Goal: Information Seeking & Learning: Learn about a topic

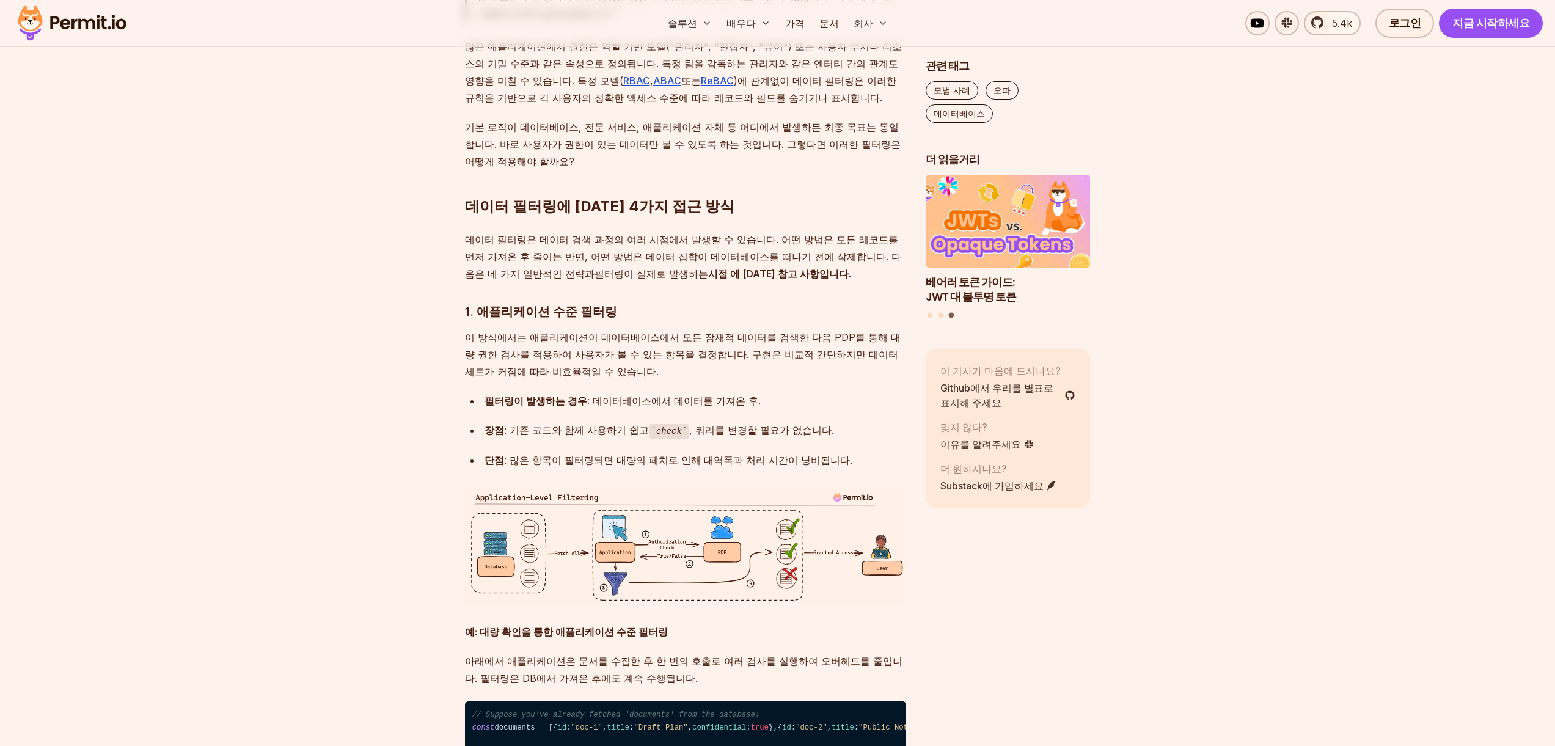
scroll to position [2191, 0]
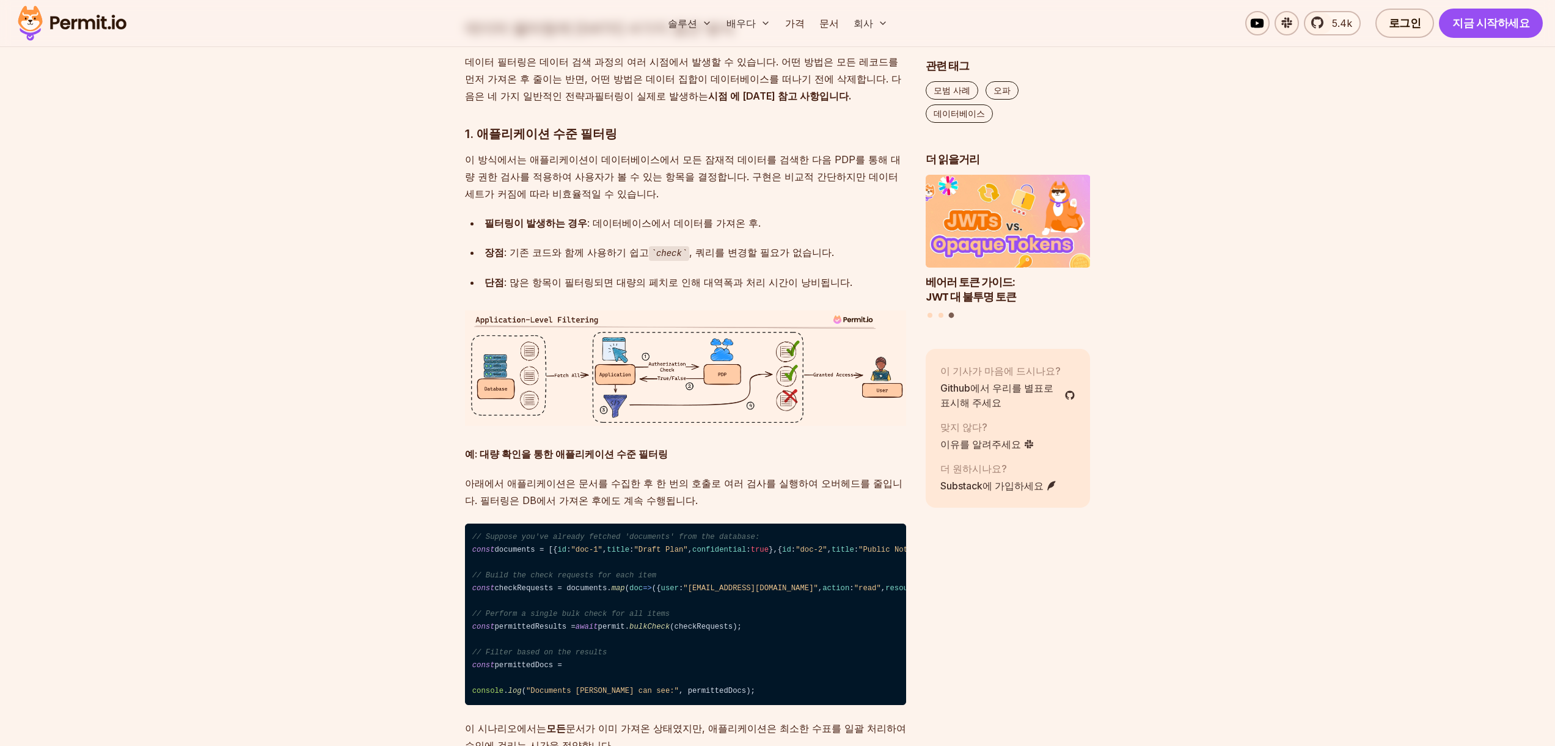
click at [535, 153] on font "이 방식에서는 애플리케이션이 데이터베이스에서 모든 잠재적 데이터를 검색한 다음 PDP를 통해 대량 권한 검사를 적용하여 사용자가 볼 수 있는 …" at bounding box center [683, 176] width 436 height 46
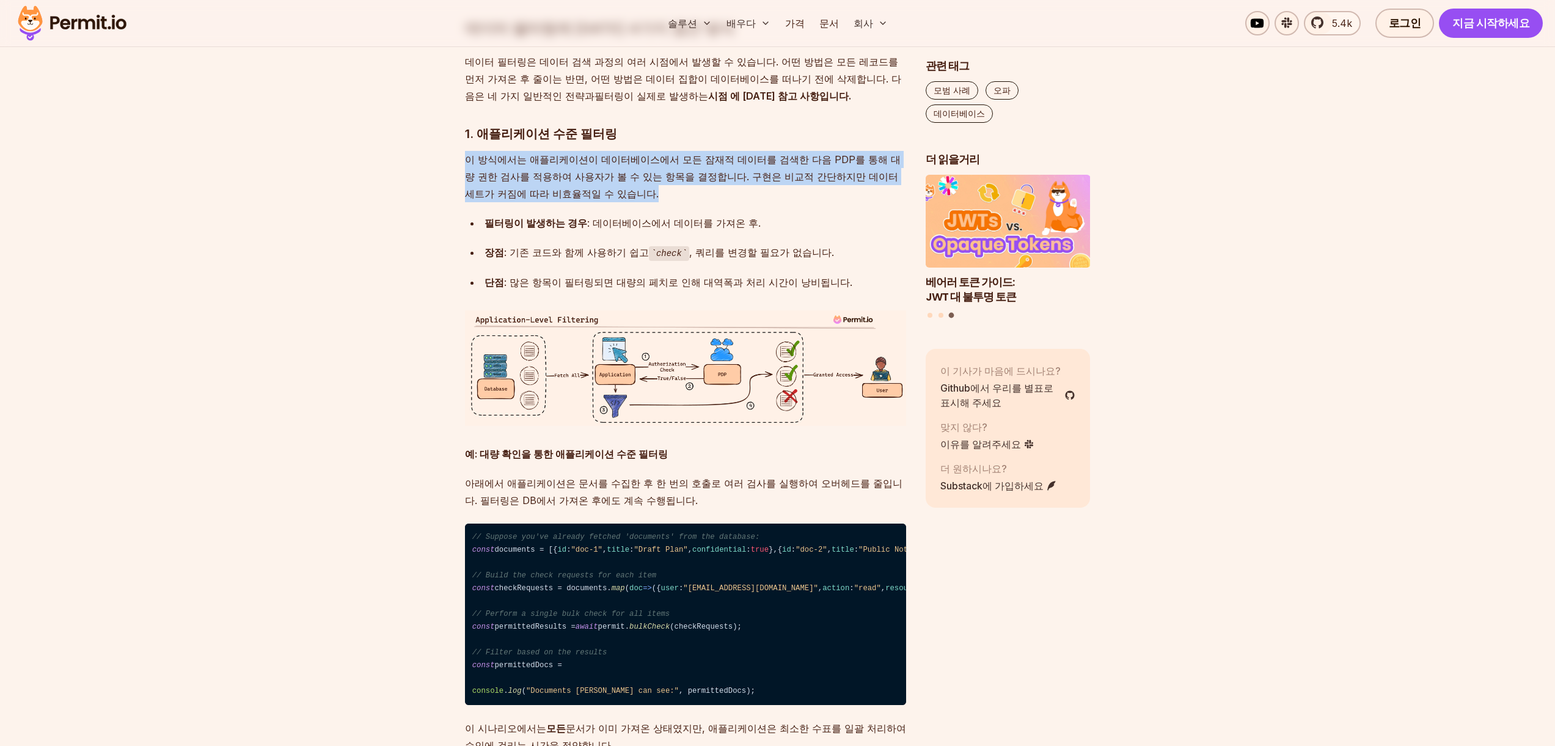
click at [535, 153] on font "이 방식에서는 애플리케이션이 데이터베이스에서 모든 잠재적 데이터를 검색한 다음 PDP를 통해 대량 권한 검사를 적용하여 사용자가 볼 수 있는 …" at bounding box center [683, 176] width 436 height 46
click at [573, 153] on font "이 방식에서는 애플리케이션이 데이터베이스에서 모든 잠재적 데이터를 검색한 다음 PDP를 통해 대량 권한 검사를 적용하여 사용자가 볼 수 있는 …" at bounding box center [683, 176] width 436 height 46
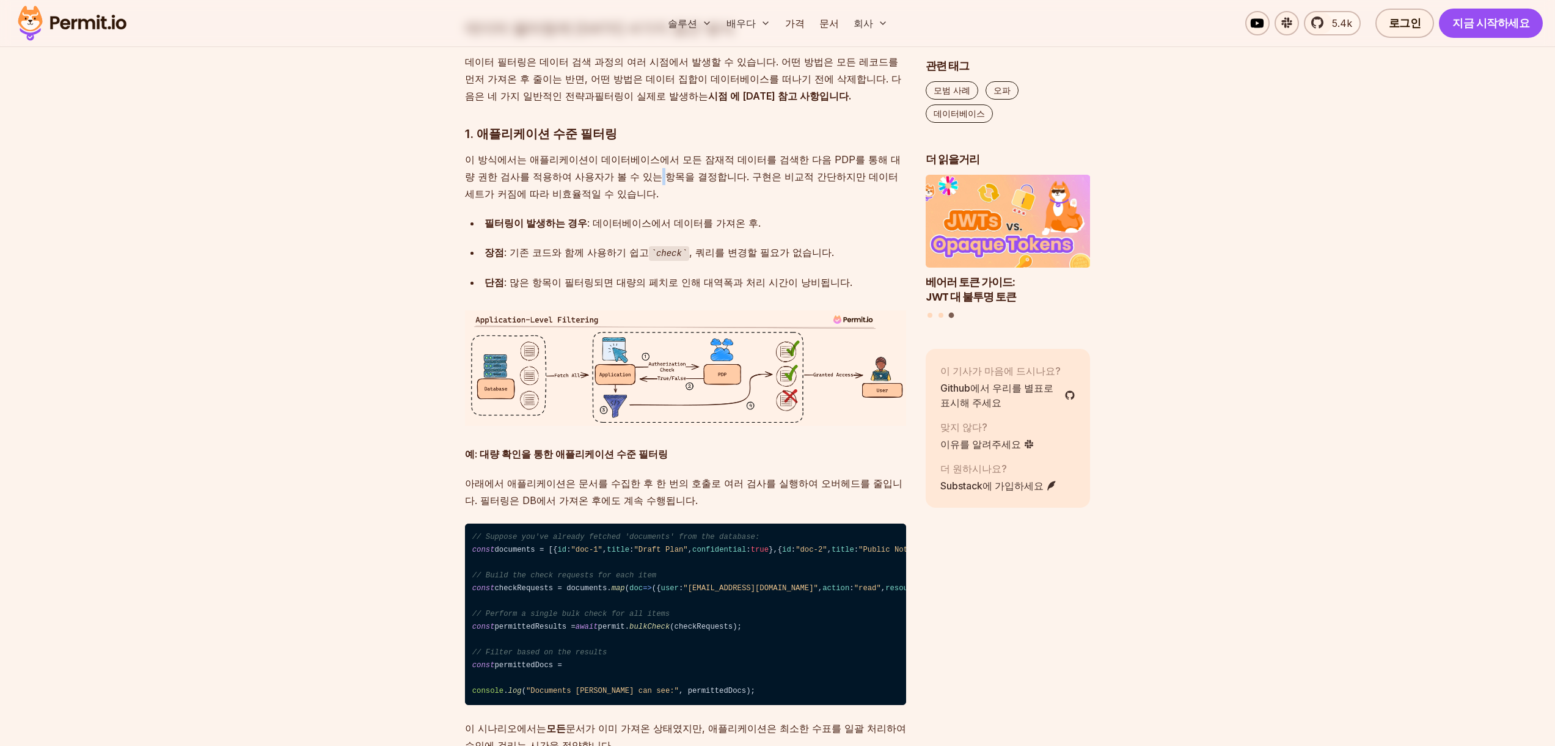
click at [573, 153] on font "이 방식에서는 애플리케이션이 데이터베이스에서 모든 잠재적 데이터를 검색한 다음 PDP를 통해 대량 권한 검사를 적용하여 사용자가 볼 수 있는 …" at bounding box center [683, 176] width 436 height 46
click at [654, 151] on p "이 방식에서는 애플리케이션이 데이터베이스에서 모든 잠재적 데이터를 검색한 다음 PDP를 통해 대량 권한 검사를 적용하여 사용자가 볼 수 있는 …" at bounding box center [685, 176] width 441 height 51
click at [633, 153] on p "이 방식에서는 애플리케이션이 데이터베이스에서 모든 잠재적 데이터를 검색한 다음 PDP를 통해 대량 권한 검사를 적용하여 사용자가 볼 수 있는 …" at bounding box center [685, 176] width 441 height 51
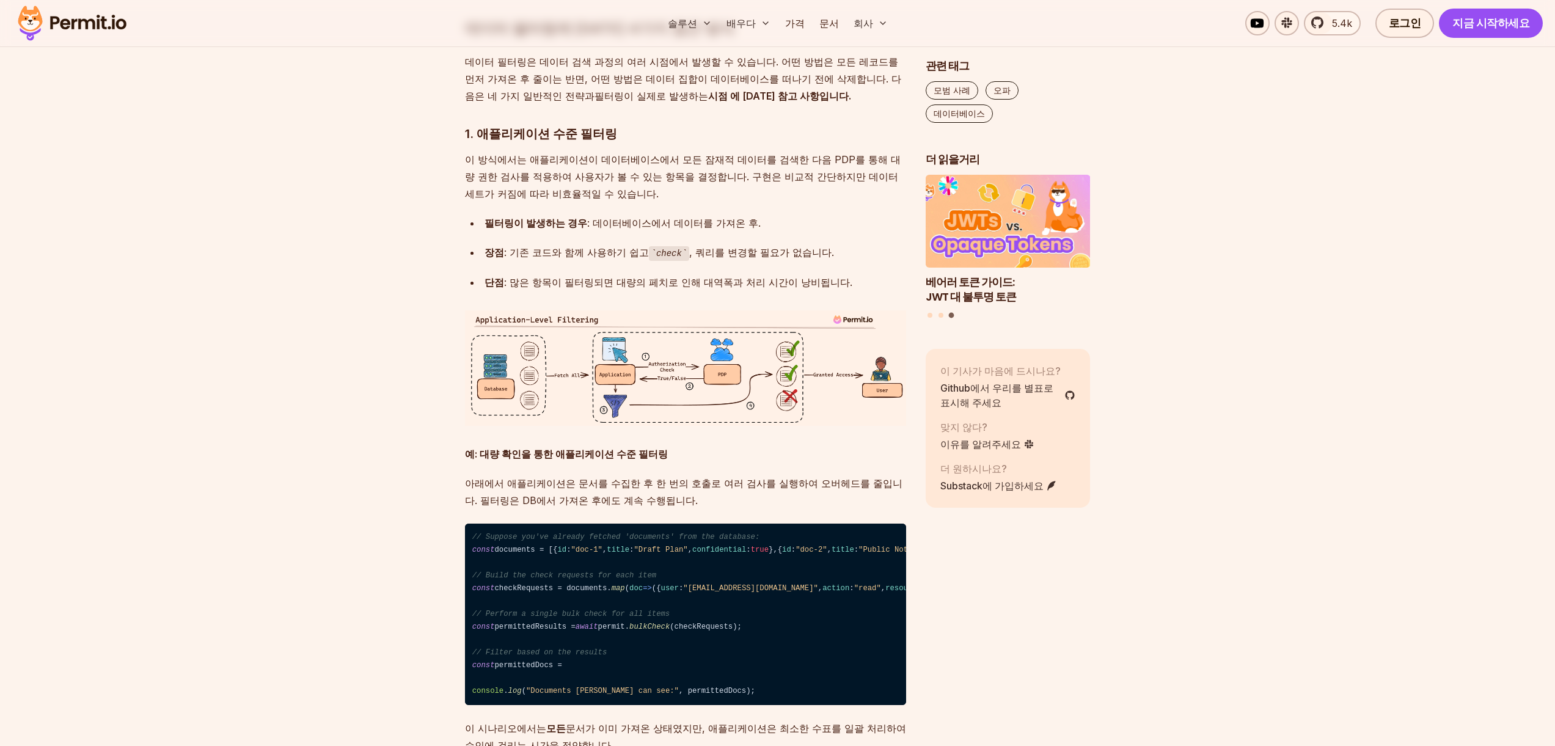
click at [651, 151] on p "이 방식에서는 애플리케이션이 데이터베이스에서 모든 잠재적 데이터를 검색한 다음 PDP를 통해 대량 권한 검사를 적용하여 사용자가 볼 수 있는 …" at bounding box center [685, 176] width 441 height 51
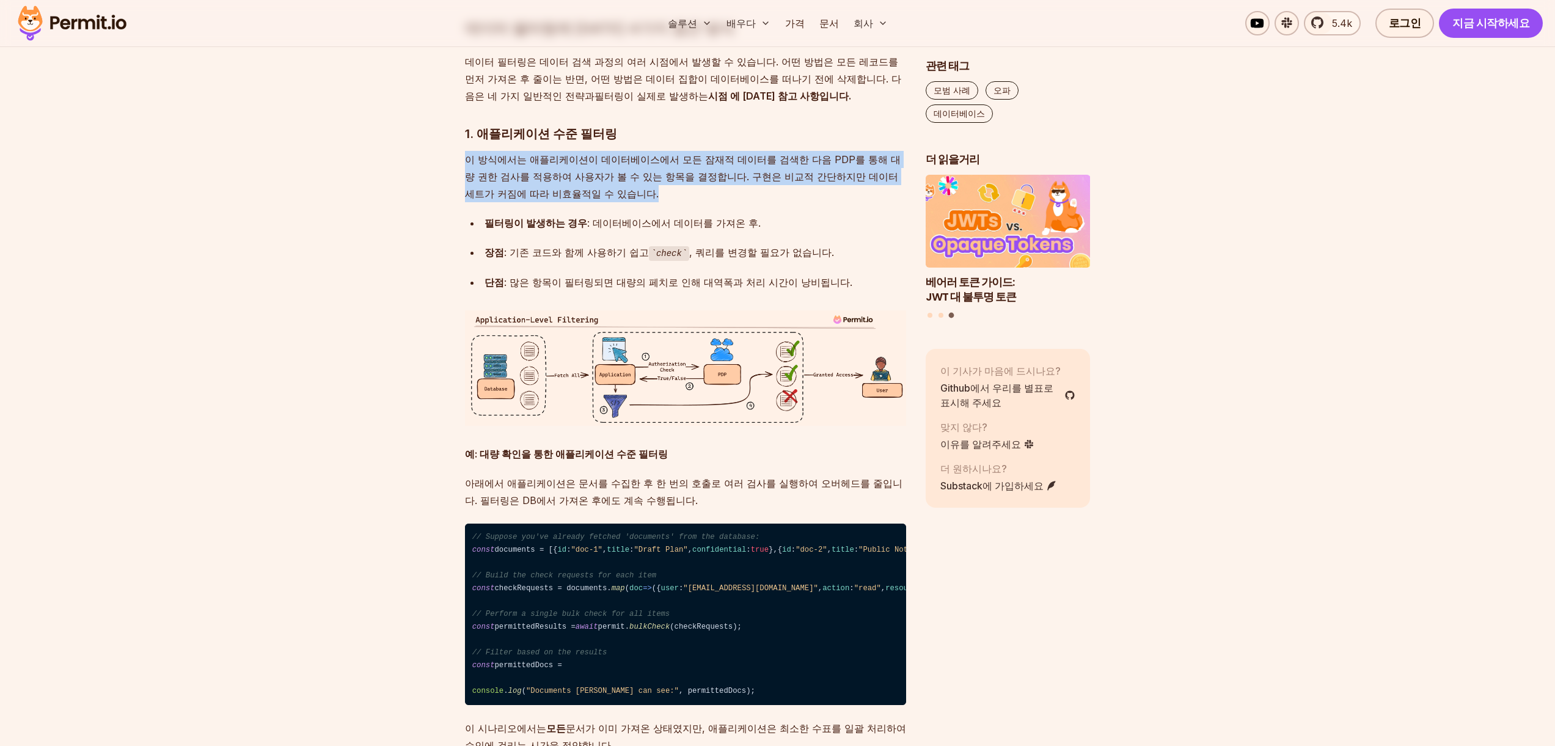
click at [651, 151] on p "이 방식에서는 애플리케이션이 데이터베이스에서 모든 잠재적 데이터를 검색한 다음 PDP를 통해 대량 권한 검사를 적용하여 사용자가 볼 수 있는 …" at bounding box center [685, 176] width 441 height 51
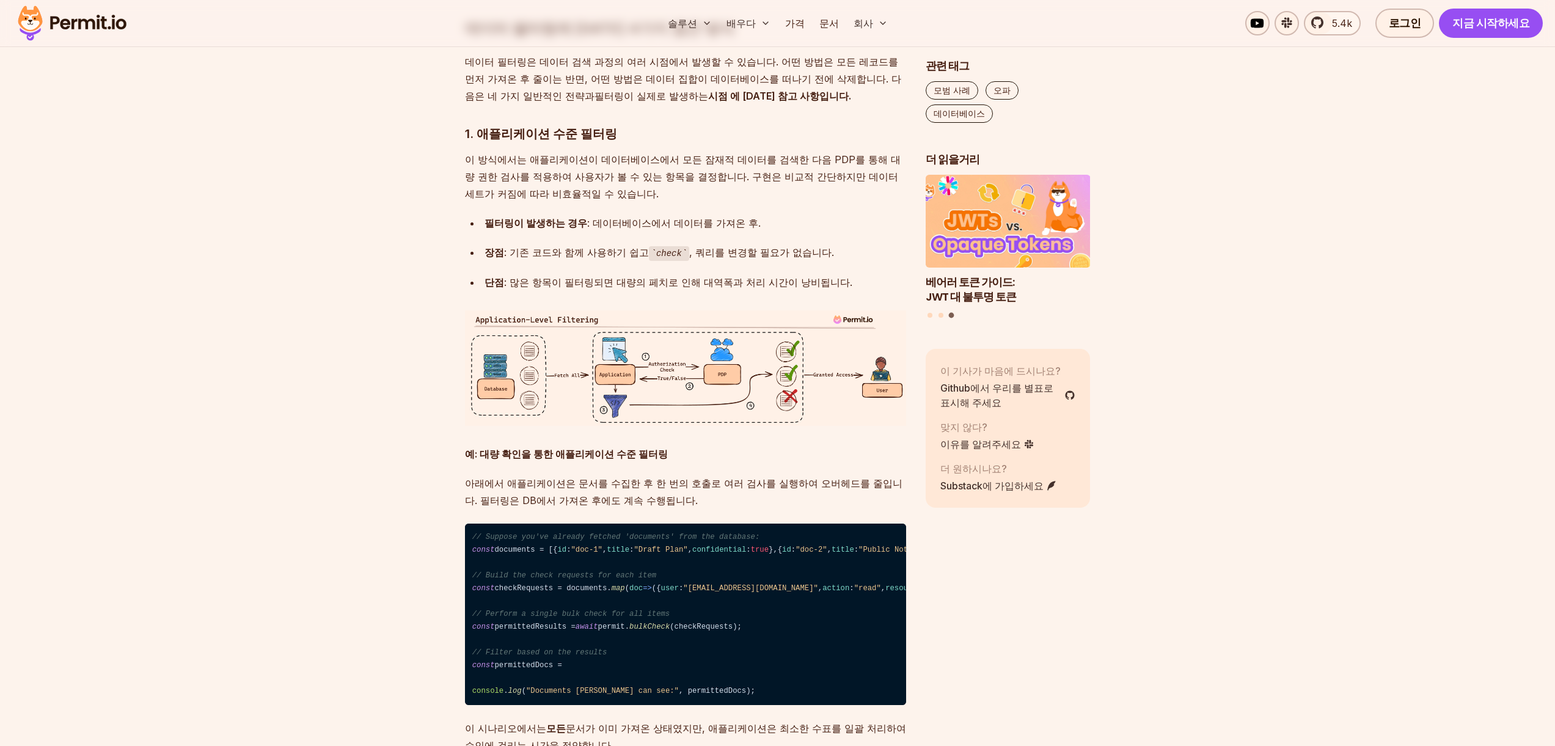
click at [588, 214] on ul "필터링이 발생하는 경우 : 데이터베이스에서 데이터를 가져온 후. 장점 : 기존 코드와 함께 사용하기 쉽고 check , 쿼리를 변경할 필요가 …" at bounding box center [685, 252] width 441 height 76
click at [593, 217] on font ": 데이터베이스에서 데이터를 가져온 후." at bounding box center [674, 223] width 174 height 12
click at [582, 246] on font ": 기존 코드와 함께 사용하기 쉽고" at bounding box center [576, 252] width 145 height 12
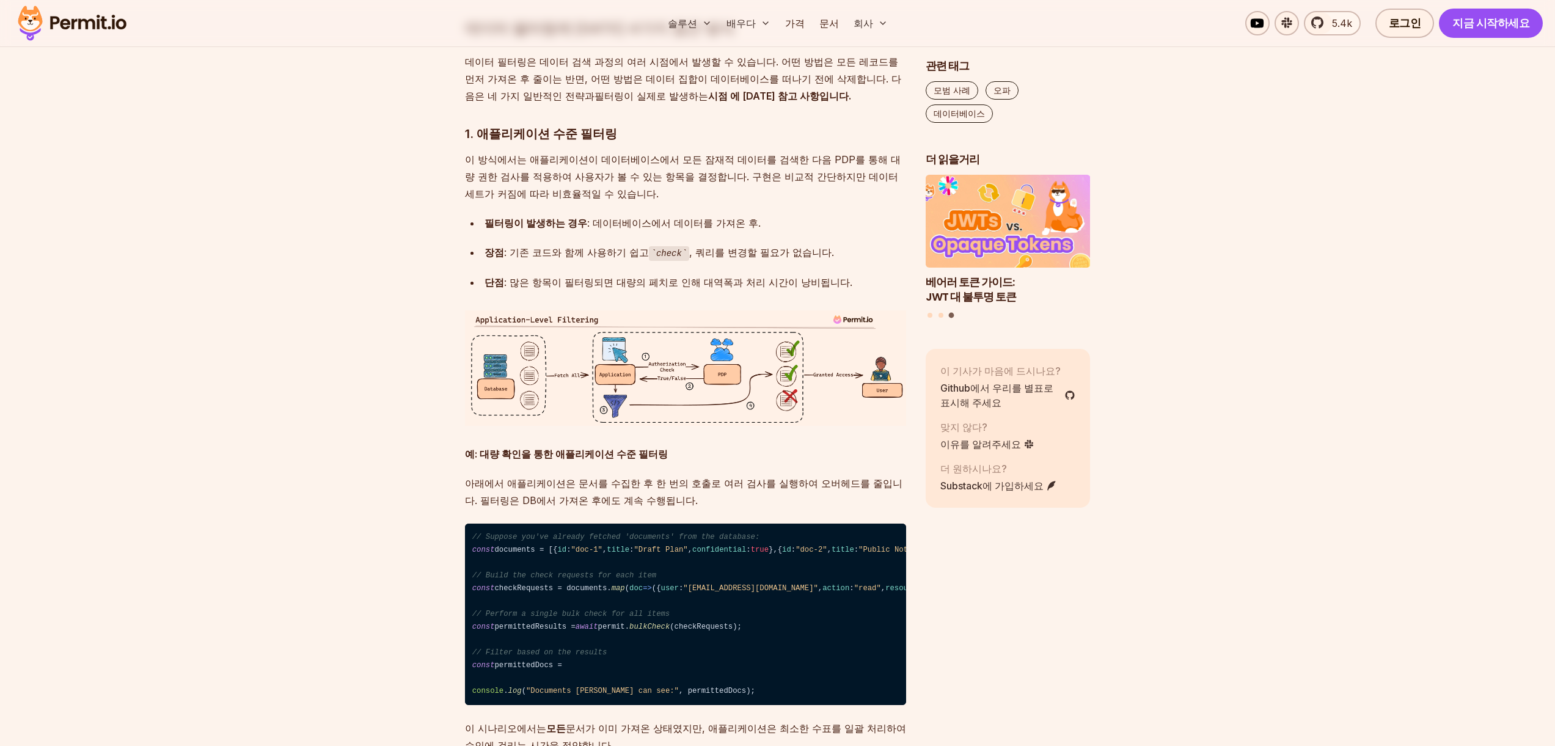
click at [572, 244] on div "장점 : 기존 코드와 함께 사용하기 쉽고 check , 쿼리를 변경할 필요가 없습니다." at bounding box center [696, 253] width 422 height 18
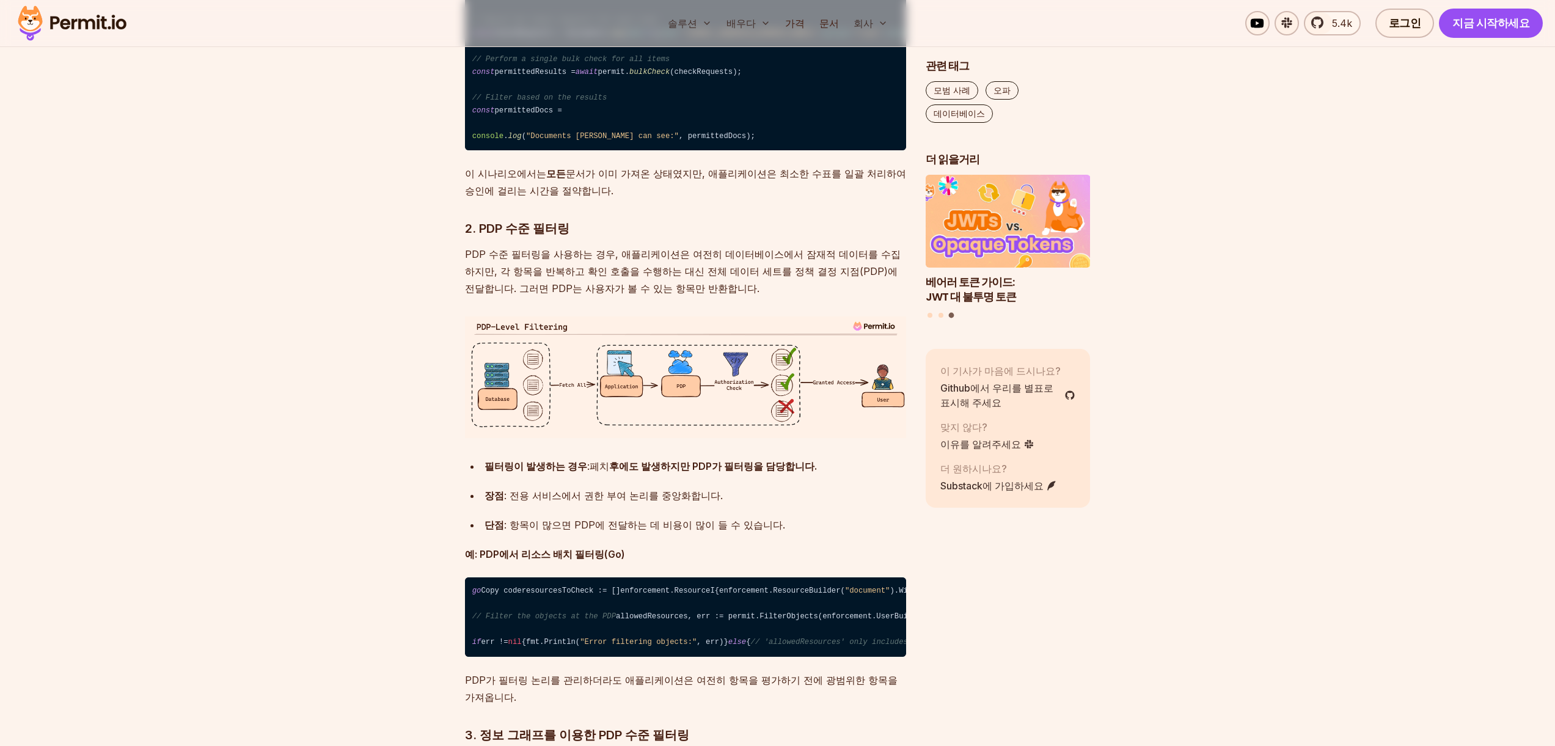
scroll to position [2766, 0]
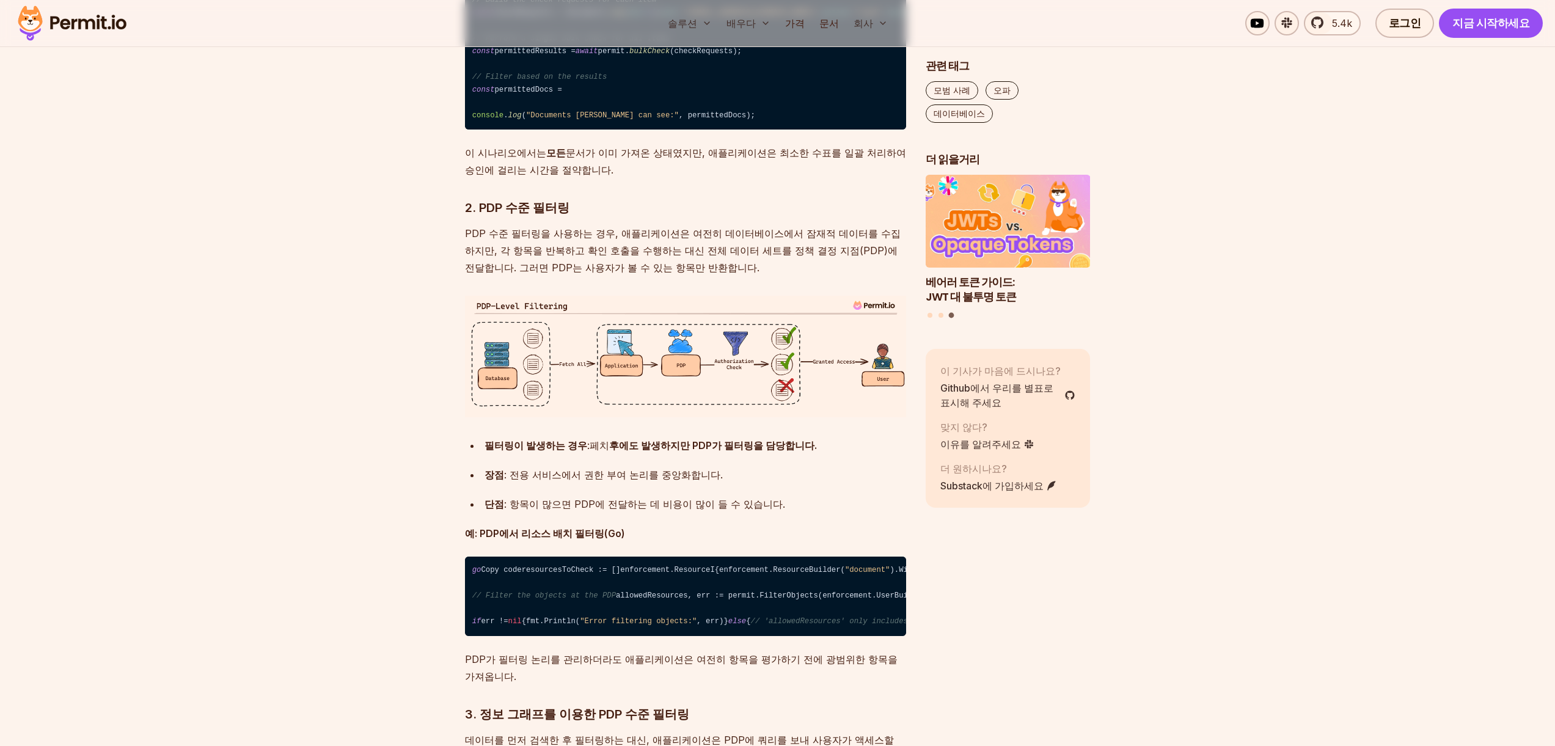
click at [651, 274] on font "PDP 수준 필터링을 사용하는 경우, 애플리케이션은 여전히 ​​데이터베이스에서 잠재적 데이터를 수집하지만, 각 항목을 반복하고 확인 호출을 수…" at bounding box center [683, 250] width 436 height 46
click at [650, 274] on font "PDP 수준 필터링을 사용하는 경우, 애플리케이션은 여전히 ​​데이터베이스에서 잠재적 데이터를 수집하지만, 각 항목을 반복하고 확인 호출을 수…" at bounding box center [683, 250] width 436 height 46
click at [640, 276] on p "PDP 수준 필터링을 사용하는 경우, 애플리케이션은 여전히 ​​데이터베이스에서 잠재적 데이터를 수집하지만, 각 항목을 반복하고 확인 호출을 수…" at bounding box center [685, 250] width 441 height 51
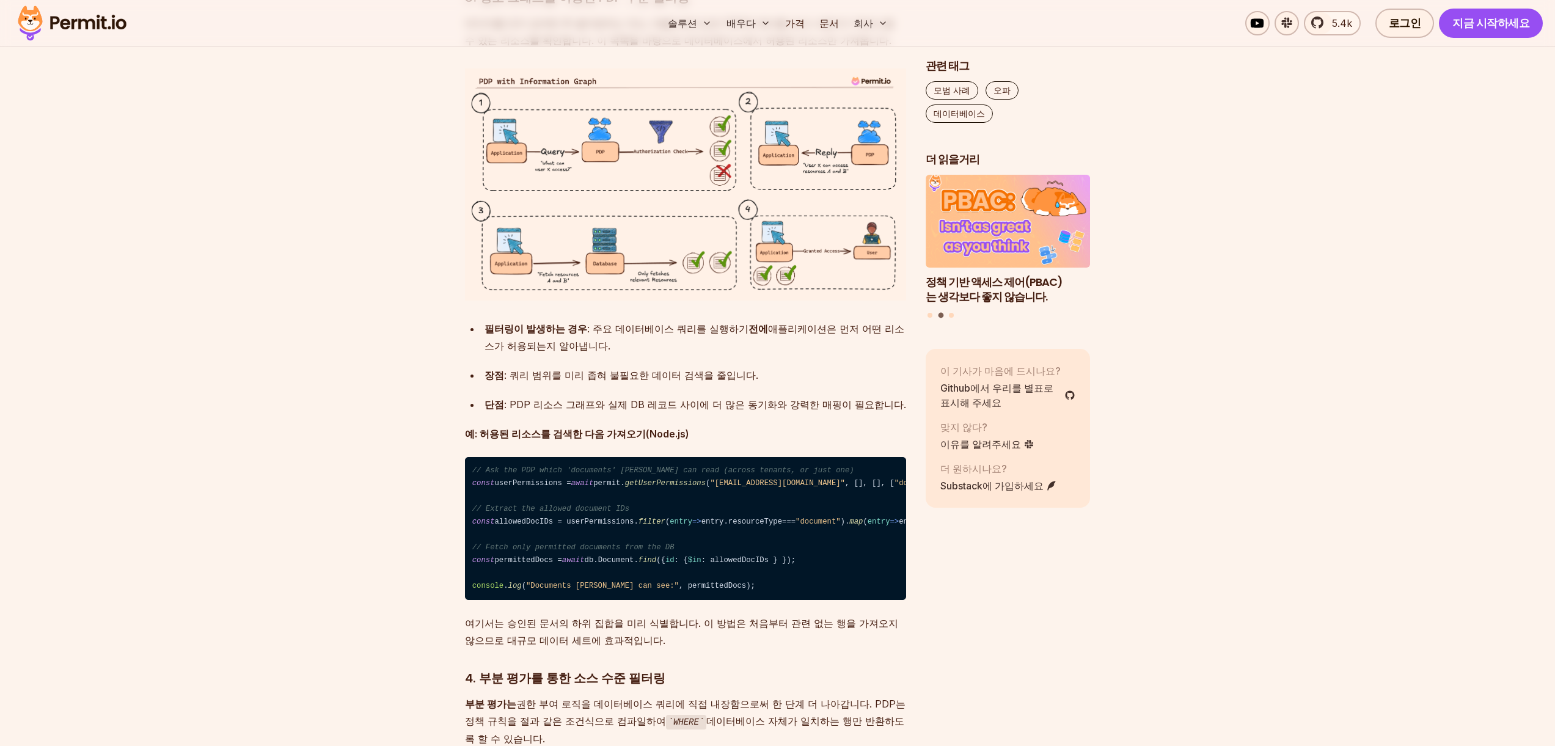
scroll to position [3516, 0]
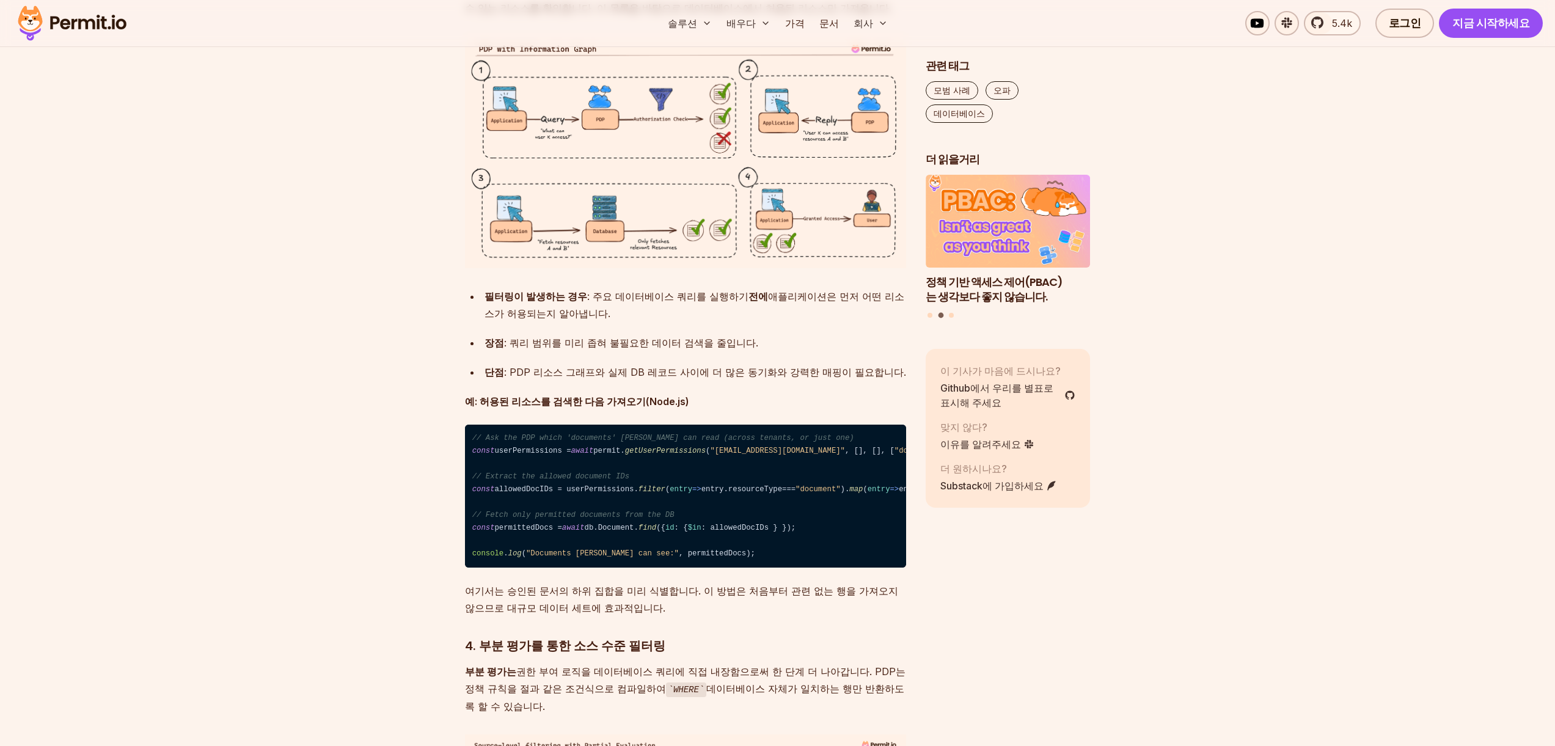
drag, startPoint x: 663, startPoint y: 255, endPoint x: 663, endPoint y: 311, distance: 55.6
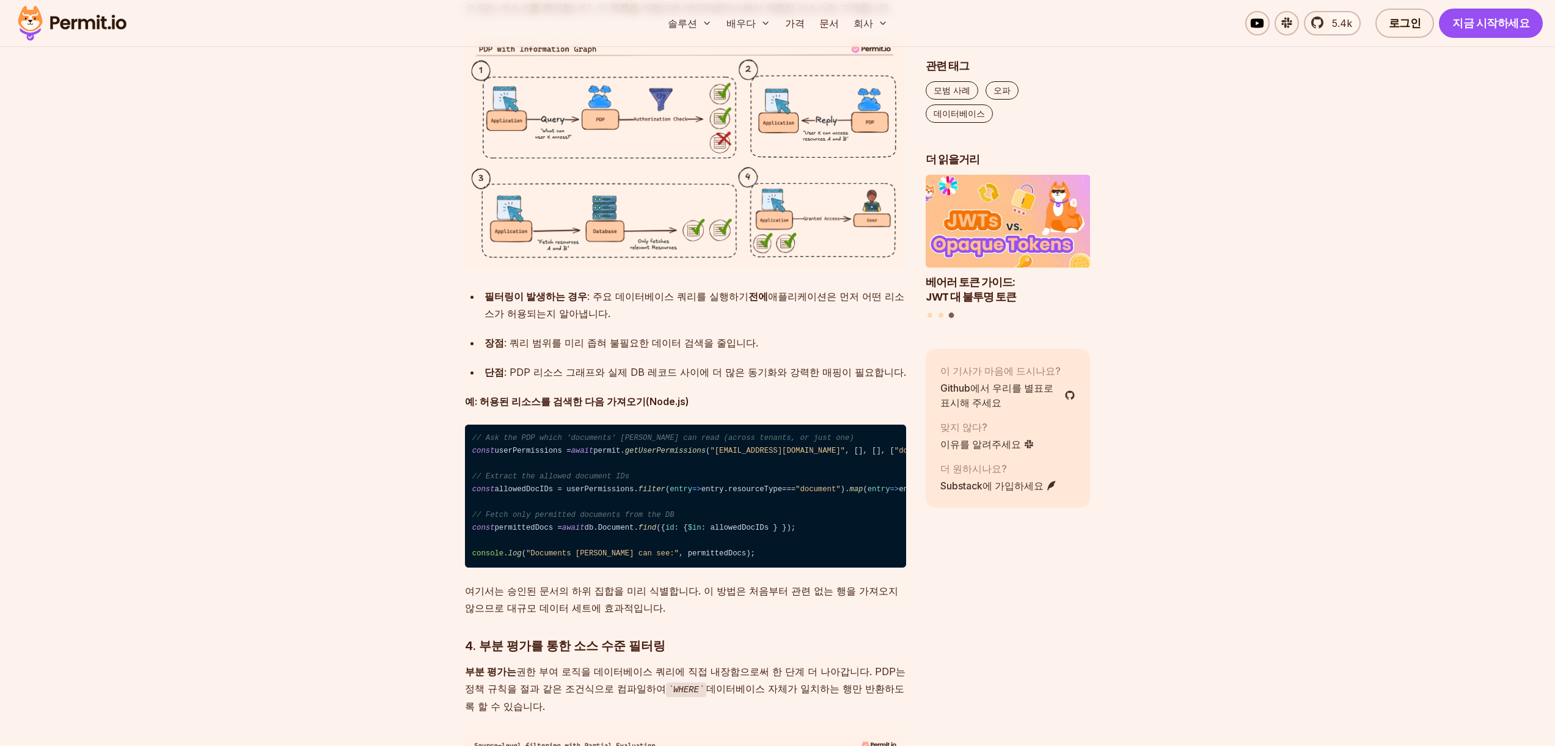
click at [663, 311] on div "많은 애플리케이션에서 권한 부여는 일반적으로 허용 또는 거부 메커니즘으로 간주됩니다. 그러나 사용자 접근 권한 결정은 단순한 이분법적 결정보다…" at bounding box center [685, 526] width 441 height 6539
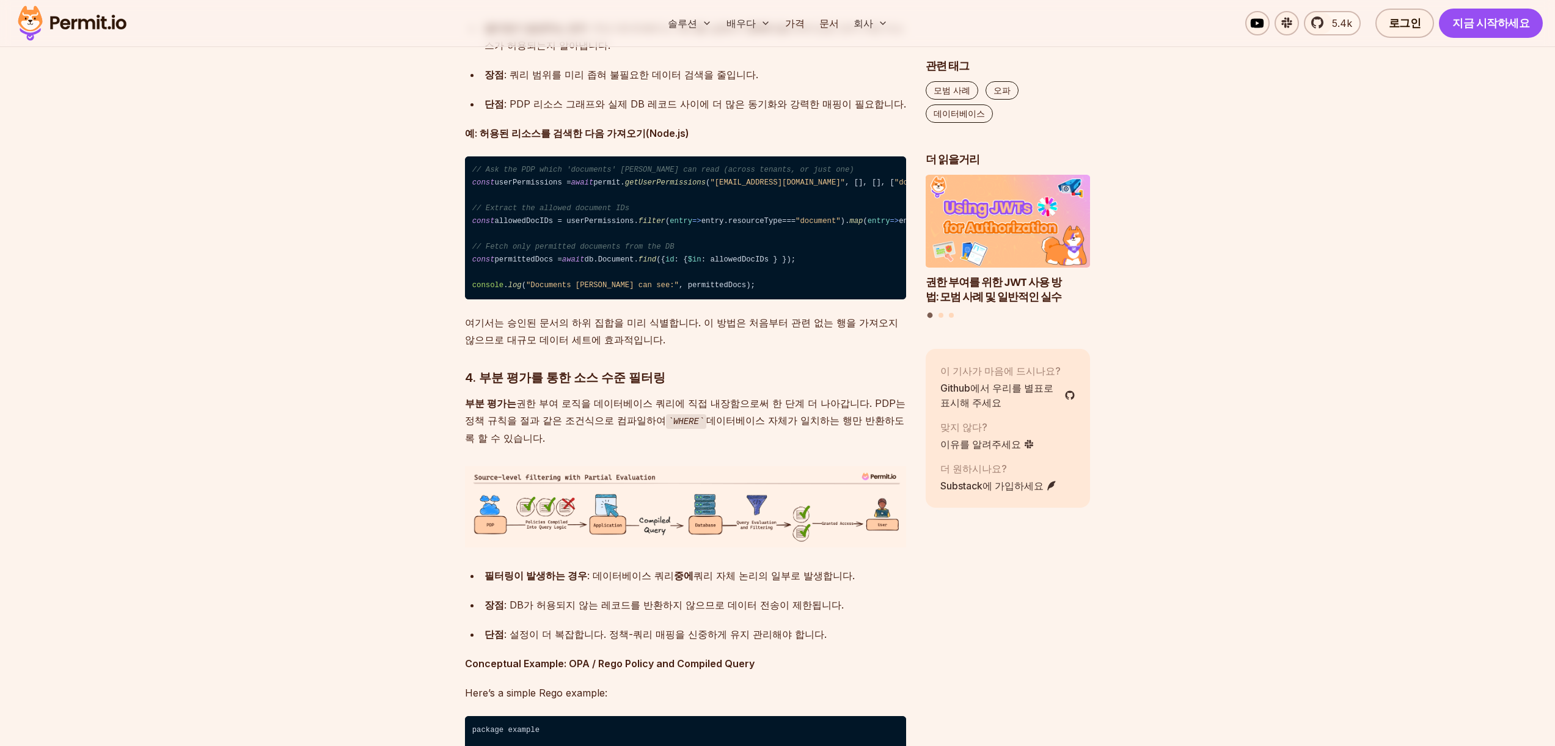
scroll to position [3817, 0]
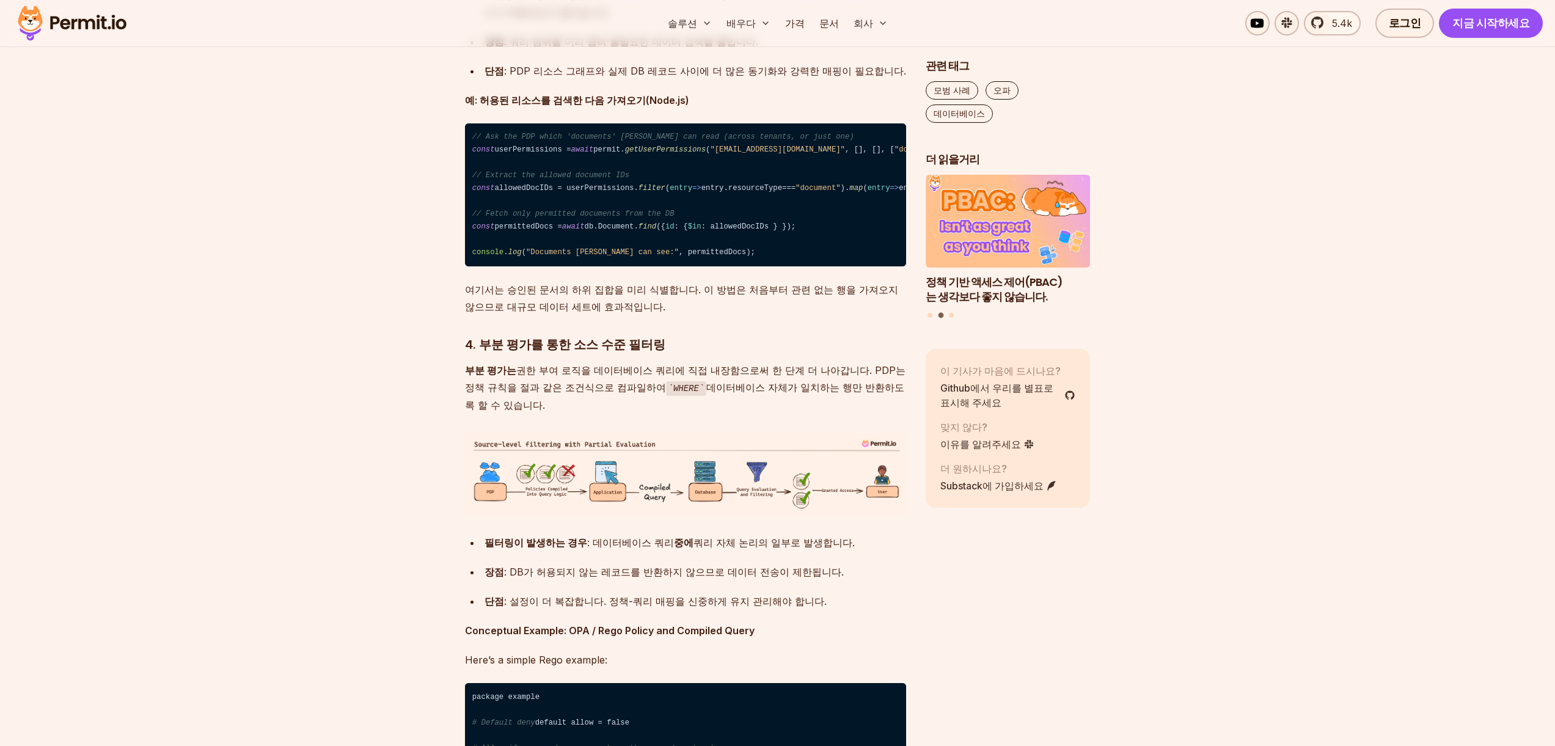
click at [757, 21] on div "필터링이 발생하는 경우 : 주요 데이터베이스 쿼리를 실행하기 전에 애플리케이션은 먼저 어떤 리소스가 허용되는지 알아냅니다." at bounding box center [696, 4] width 422 height 34
drag, startPoint x: 800, startPoint y: 321, endPoint x: 802, endPoint y: 309, distance: 12.4
click at [802, 79] on ul "필터링이 발생하는 경우 : 주요 데이터베이스 쿼리를 실행하기 전에 애플리케이션은 먼저 어떤 리소스가 허용되는지 알아냅니다. 장점 : 쿼리 범위…" at bounding box center [685, 33] width 441 height 93
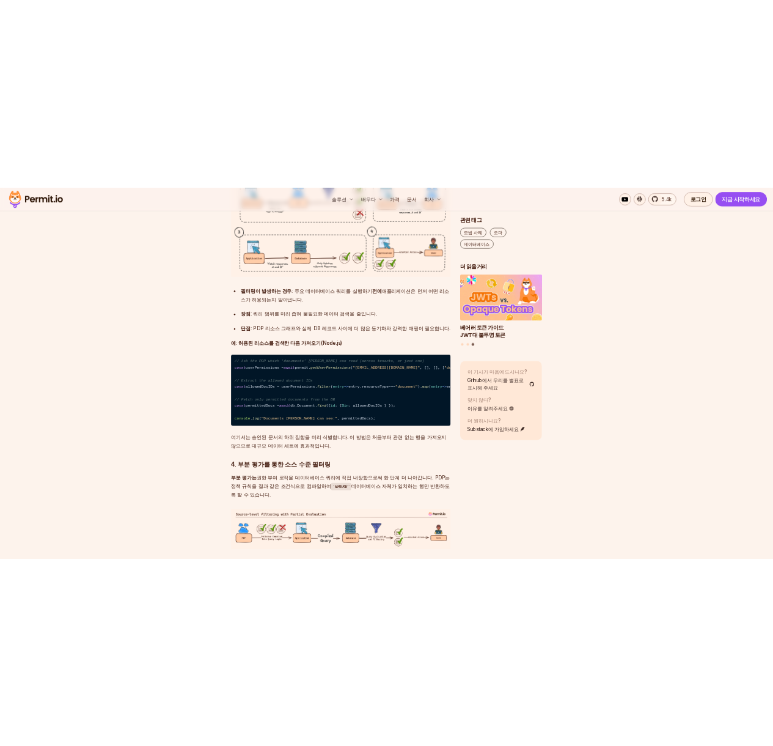
scroll to position [3610, 0]
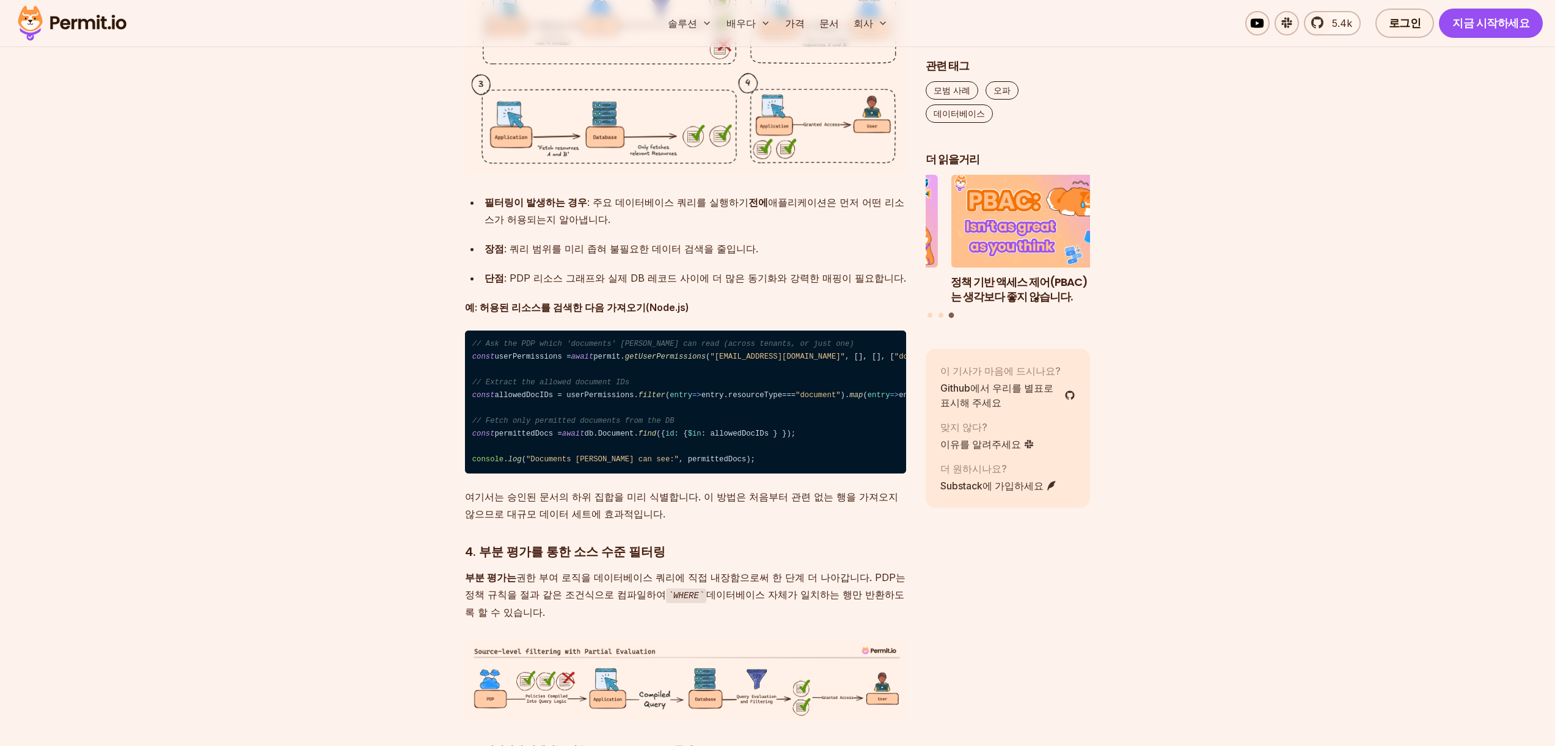
drag, startPoint x: 1078, startPoint y: 218, endPoint x: 1272, endPoint y: 225, distance: 193.9
click at [1269, 217] on section "목차 많은 애플리케이션에서 권한 부여는 일반적으로 허용 또는 거부 메커니즘으로 간주됩니다. 그러나 사용자 접근 권한 결정은 단순한 이분법적 결…" at bounding box center [777, 526] width 1555 height 6854
drag, startPoint x: 1074, startPoint y: 240, endPoint x: 1168, endPoint y: 247, distance: 94.4
click at [1160, 244] on section "목차 많은 애플리케이션에서 권한 부여는 일반적으로 허용 또는 거부 메커니즘으로 간주됩니다. 그러나 사용자 접근 권한 결정은 단순한 이분법적 결…" at bounding box center [777, 526] width 1555 height 6854
click at [997, 200] on img "3개 중 2개" at bounding box center [1007, 221] width 181 height 102
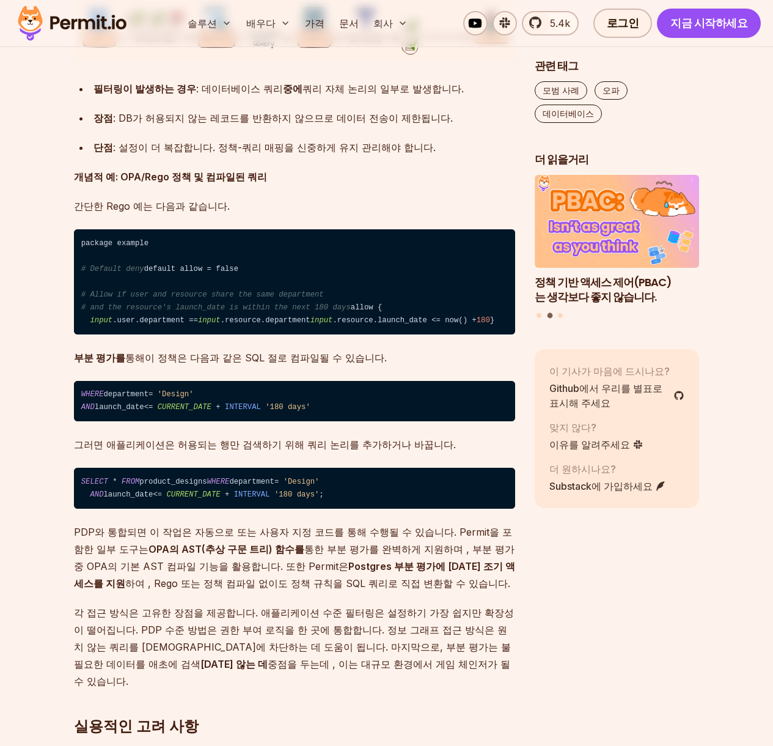
scroll to position [4260, 0]
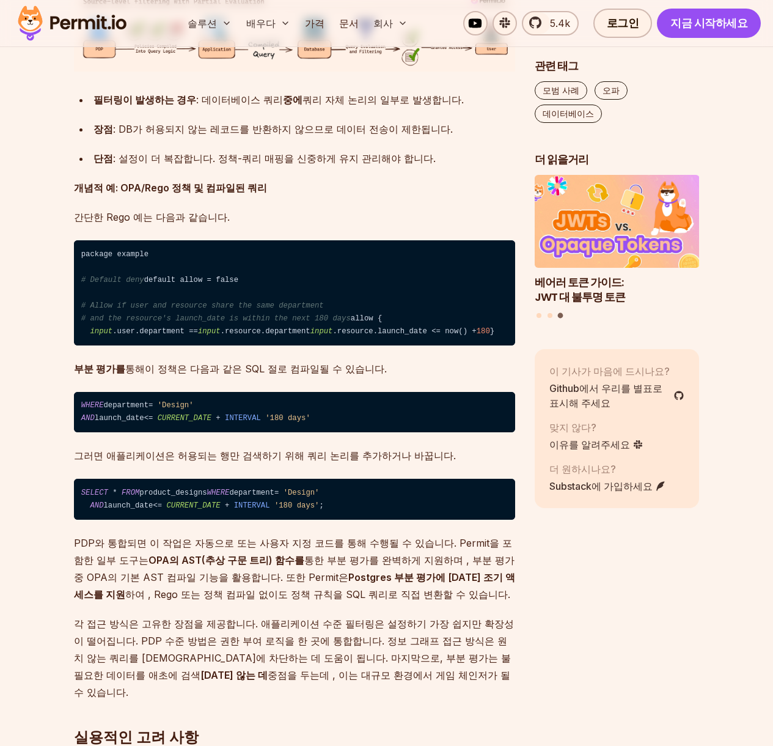
drag, startPoint x: 217, startPoint y: 251, endPoint x: 416, endPoint y: 251, distance: 198.6
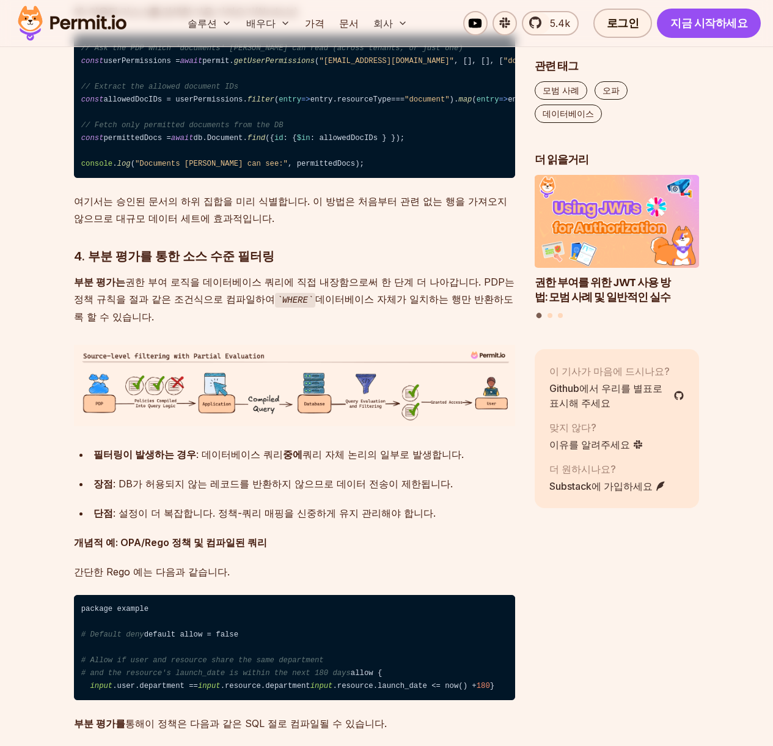
scroll to position [3921, 0]
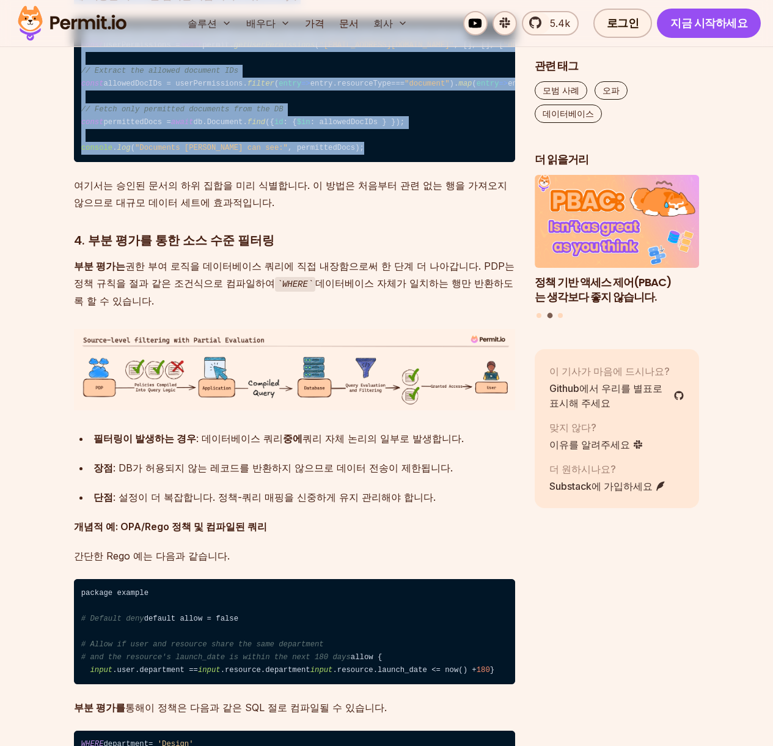
drag, startPoint x: 235, startPoint y: 235, endPoint x: 304, endPoint y: 466, distance: 240.5
click at [304, 463] on div "많은 애플리케이션에서 권한 부여는 일반적으로 허용 또는 거부 메커니즘으로 간주됩니다. 그러나 사용자 접근 권한 결정은 단순한 이분법적 결정보다…" at bounding box center [294, 94] width 441 height 6487
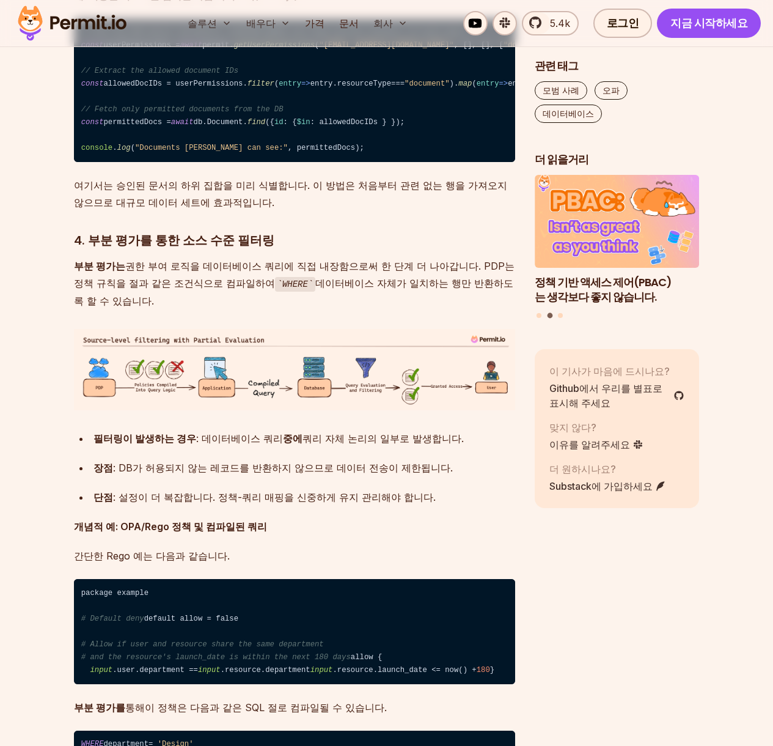
click at [302, 208] on font "여기서는 승인된 문서의 하위 집합을 미리 식별합니다. 이 방법은 처음부터 관련 없는 행을 가져오지 않으므로 대규모 데이터 세트에 효과적입니다." at bounding box center [290, 193] width 433 height 29
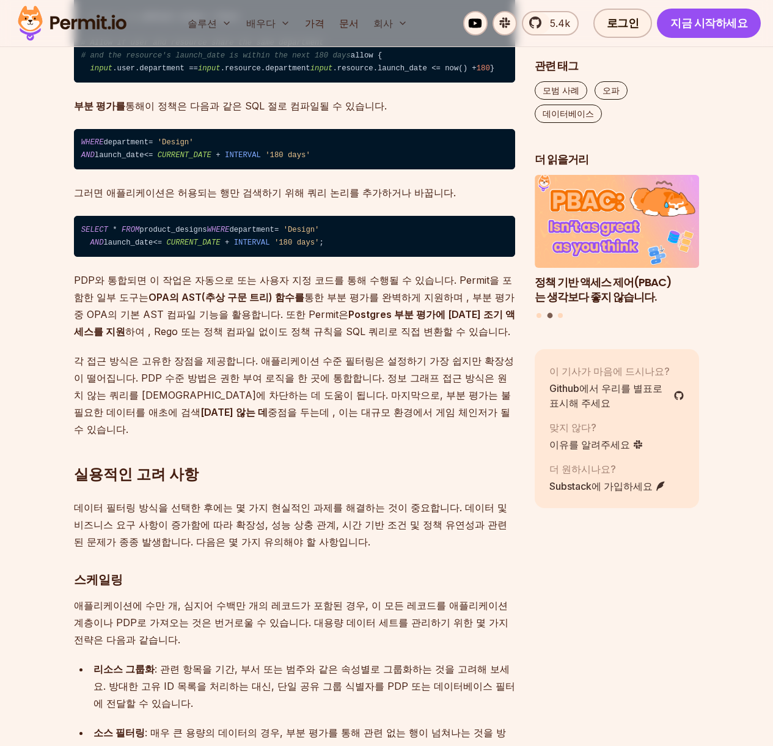
scroll to position [4512, 0]
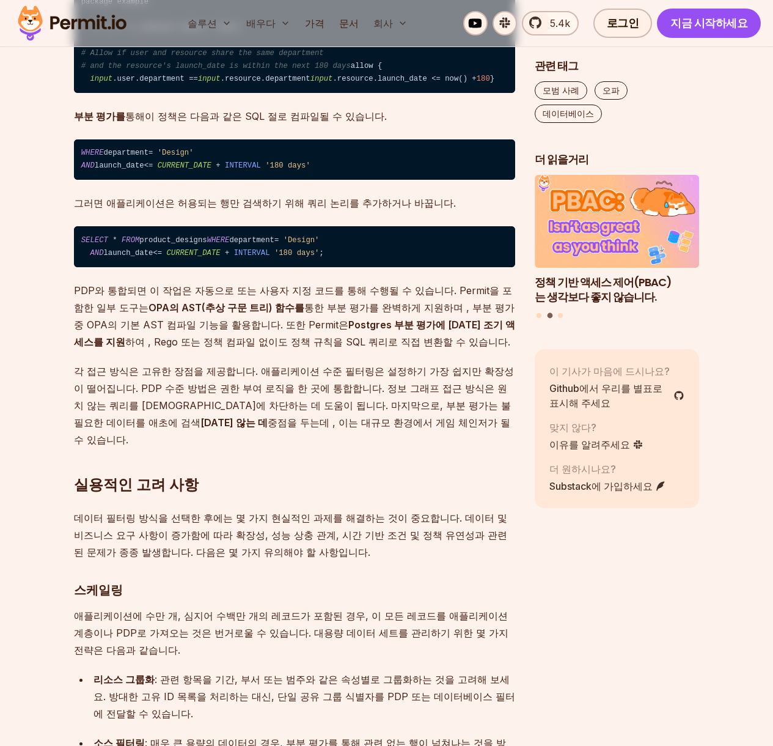
drag, startPoint x: 273, startPoint y: 447, endPoint x: 273, endPoint y: 455, distance: 7.9
click at [273, 122] on font "이 정책은 다음과 같은 SQL 절로 컴파일될 수 있습니다." at bounding box center [266, 116] width 242 height 12
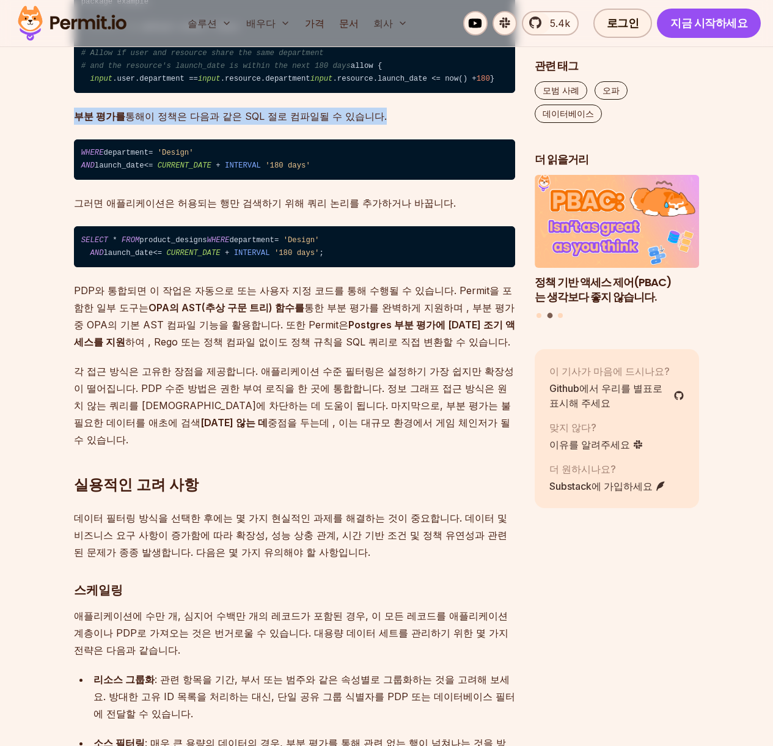
click at [230, 93] on code "package example # Default deny default allow = false # Allow if user and resour…" at bounding box center [294, 40] width 441 height 105
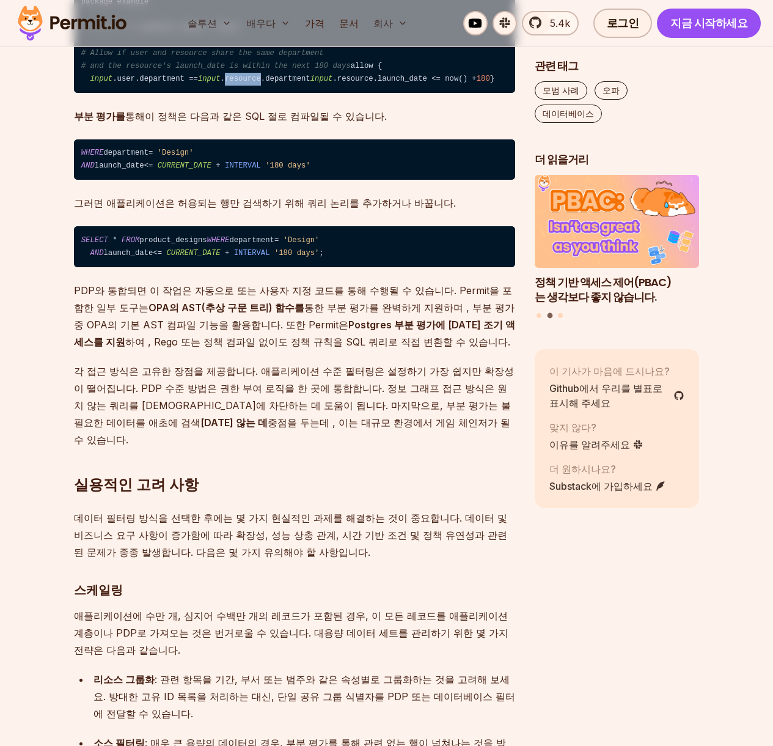
click at [230, 93] on code "package example # Default deny default allow = false # Allow if user and resour…" at bounding box center [294, 40] width 441 height 105
click at [218, 93] on code "package example # Default deny default allow = false # Allow if user and resour…" at bounding box center [294, 40] width 441 height 105
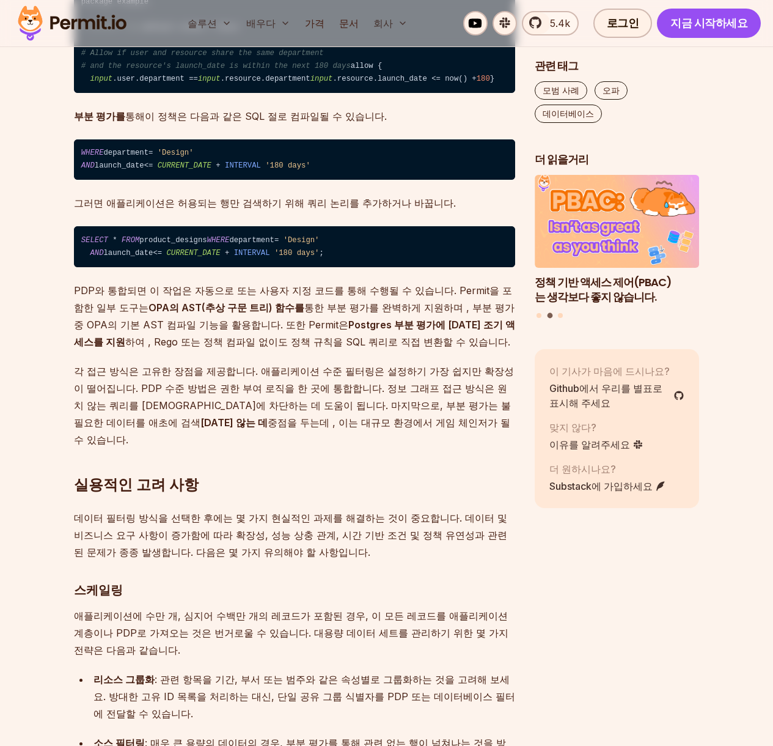
click at [207, 125] on p "부분 평가를 통해 이 정책은 다음과 같은 SQL 절로 컴파일될 수 있습니다." at bounding box center [294, 116] width 441 height 17
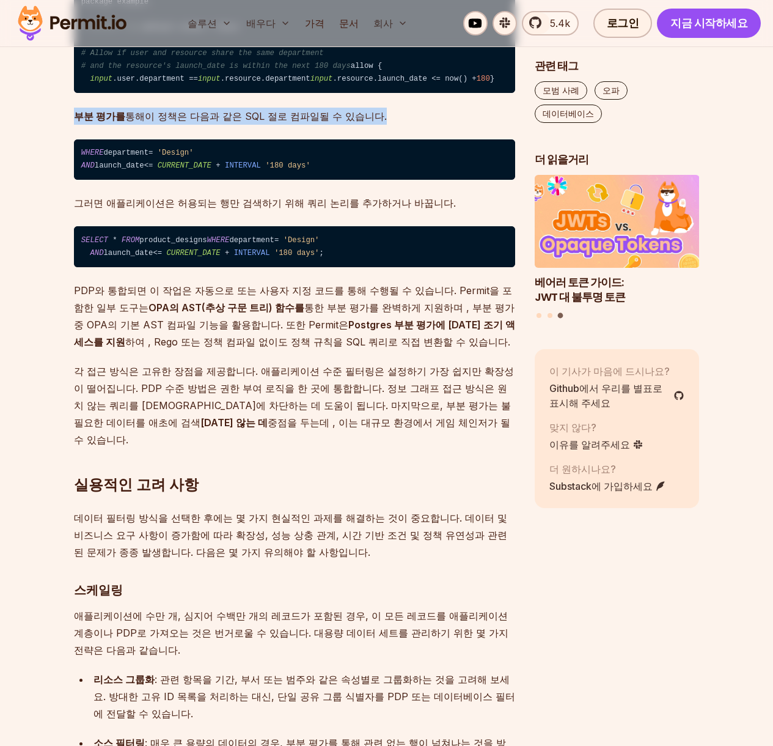
click at [181, 122] on font "이 정책은 다음과 같은 SQL 절로 컴파일될 수 있습니다." at bounding box center [266, 116] width 242 height 12
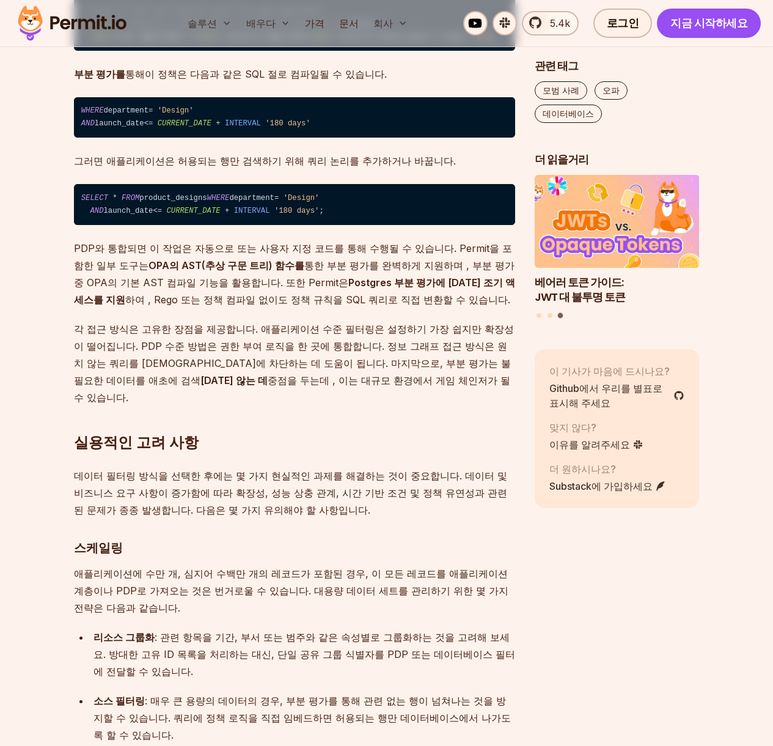
scroll to position [4556, 0]
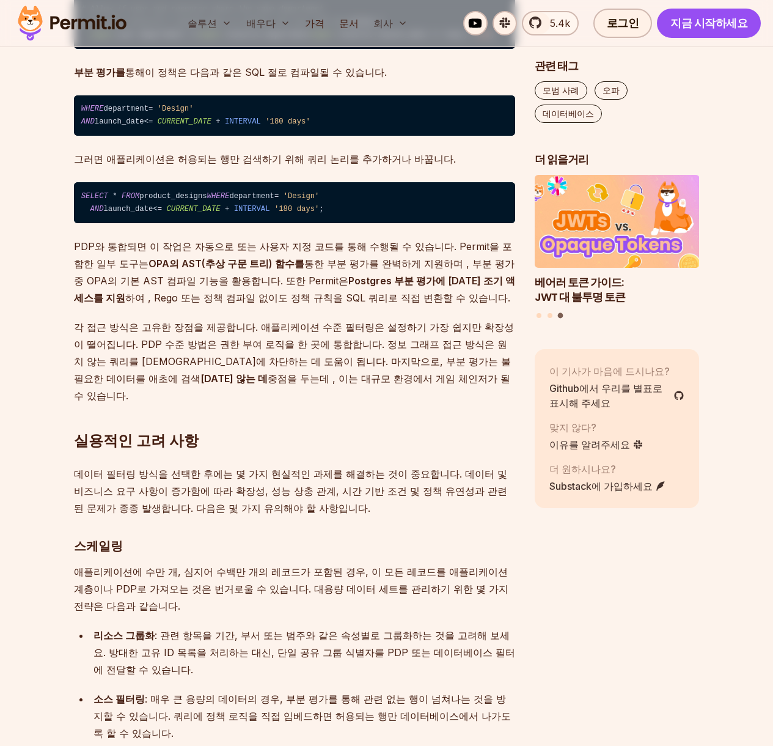
click at [329, 167] on p "그러면 애플리케이션은 허용되는 행만 검색하기 위해 쿼리 논리를 추가하거나 바꿉니다." at bounding box center [294, 158] width 441 height 17
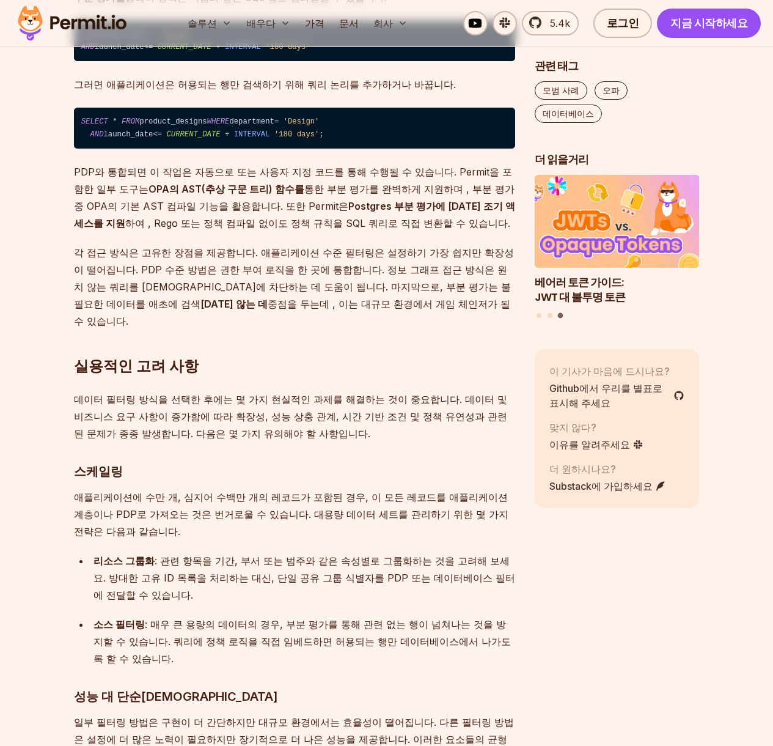
scroll to position [4633, 0]
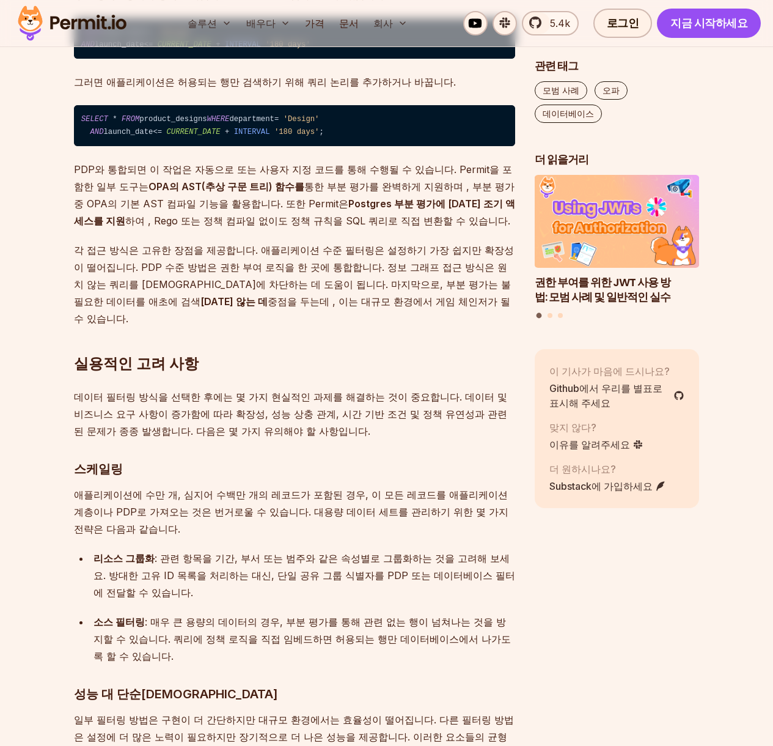
click at [357, 229] on p "PDP와 통합되면 이 작업은 자동으로 또는 사용자 지정 코드를 통해 수행될 수 있습니다. Permit을 포함한 일부 도구는 OPA의 AST(추…" at bounding box center [294, 195] width 441 height 68
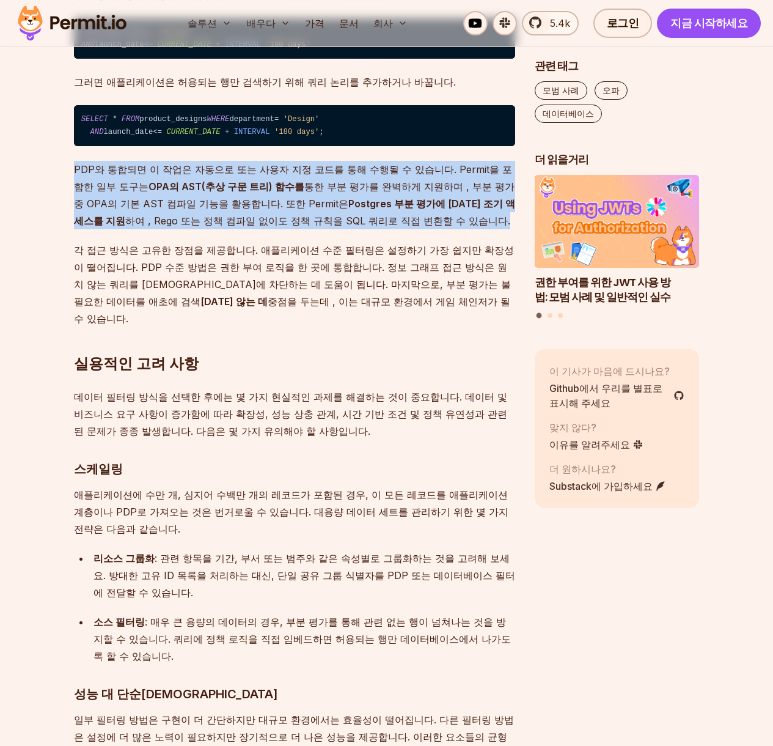
click at [357, 229] on p "PDP와 통합되면 이 작업은 자동으로 또는 사용자 지정 코드를 통해 수행될 수 있습니다. Permit을 포함한 일부 도구는 OPA의 AST(추…" at bounding box center [294, 195] width 441 height 68
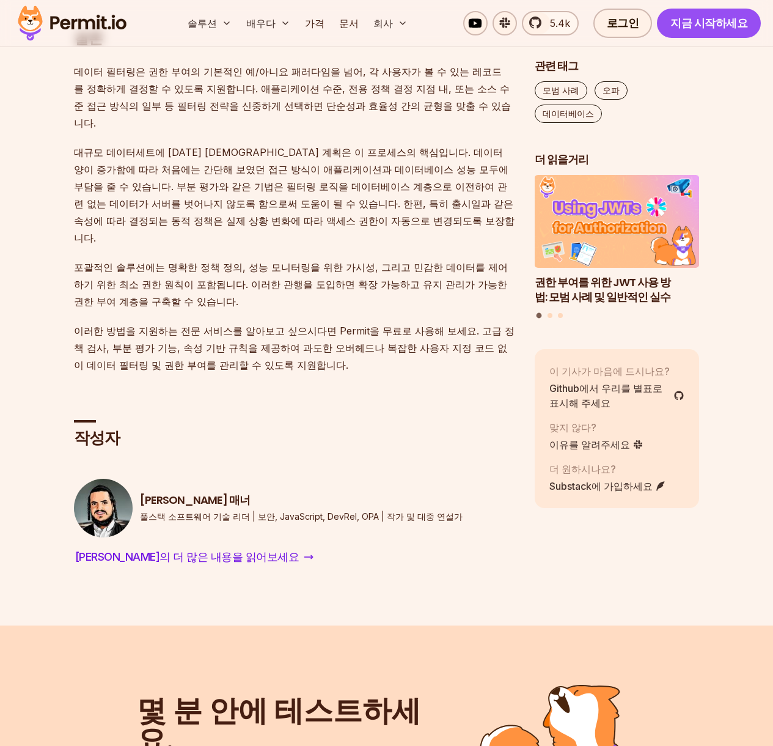
scroll to position [6917, 0]
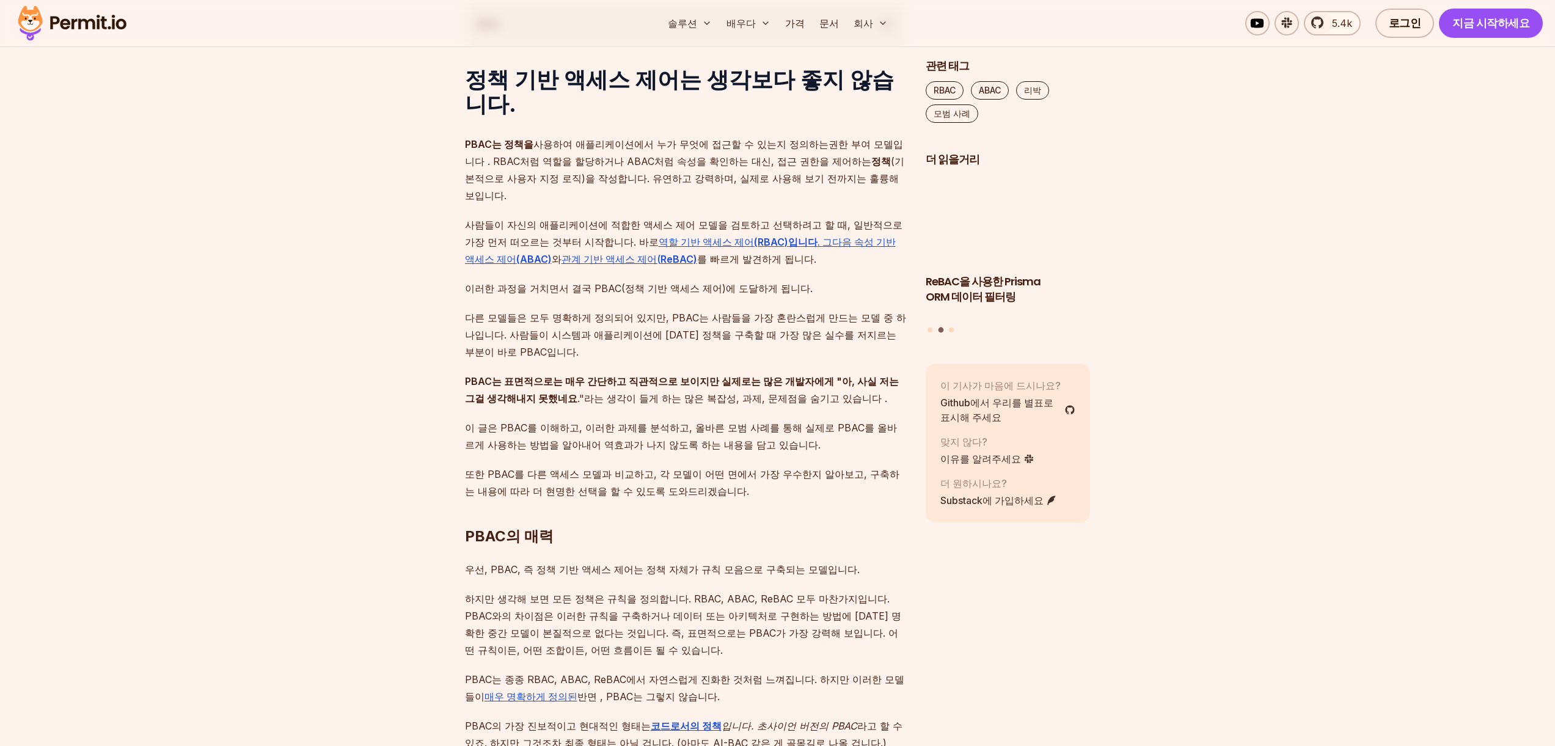
scroll to position [720, 0]
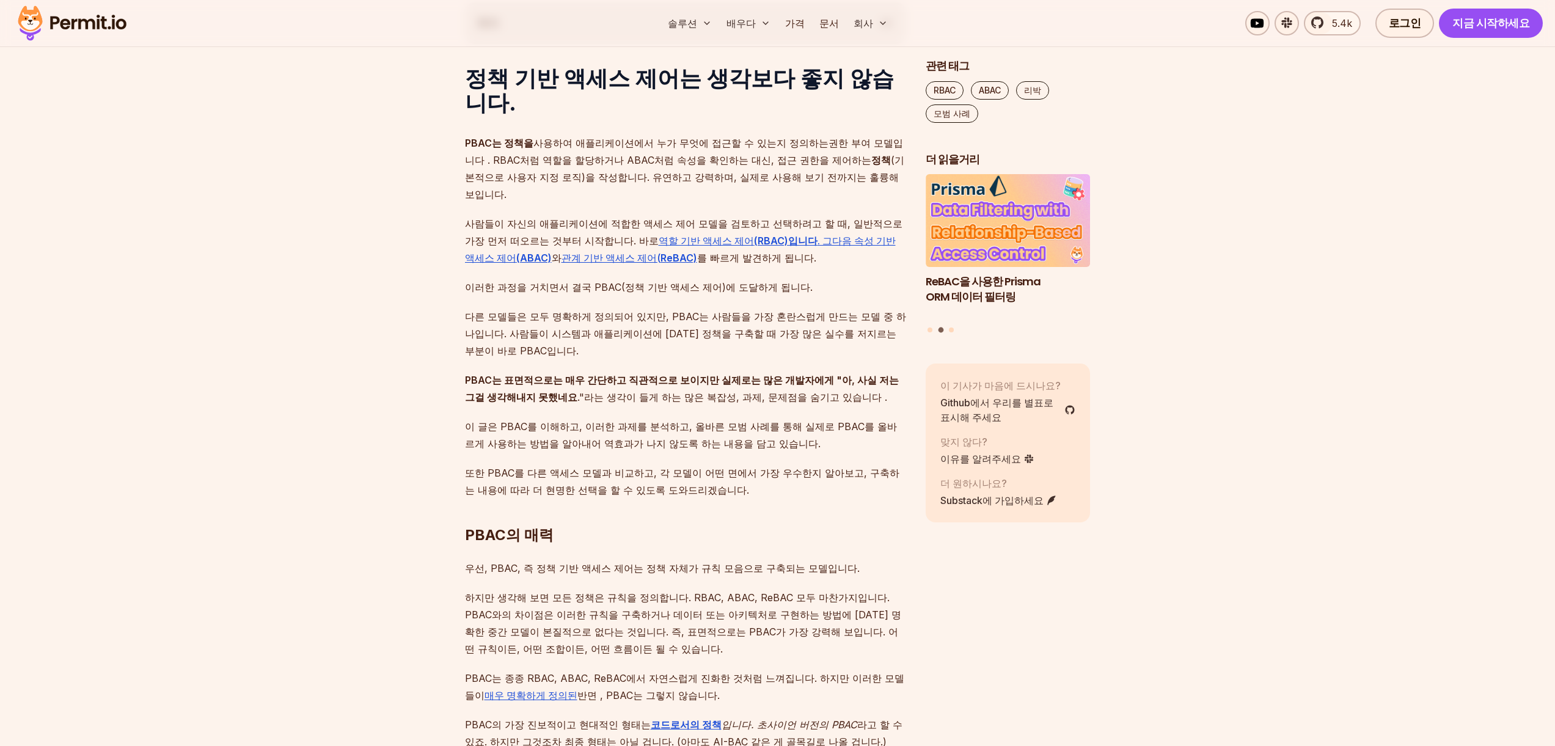
click at [689, 310] on font "다른 모델들은 모두 명확하게 정의되어 있지만, PBAC는 사람들을 가장 혼란스럽게 만드는 모델 중 하나입니다. 사람들이 시스템과 애플리케이션에…" at bounding box center [685, 333] width 441 height 46
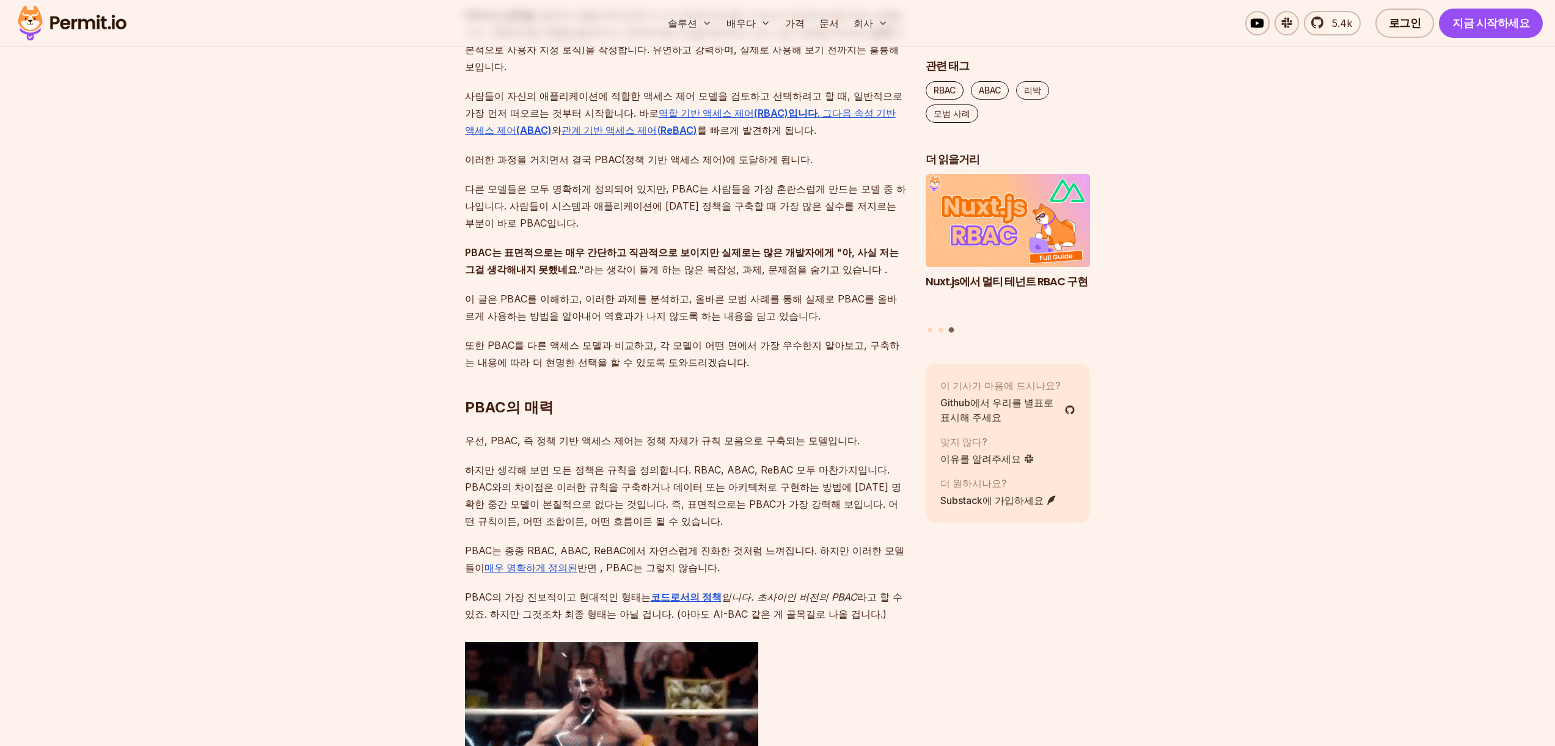
scroll to position [848, 0]
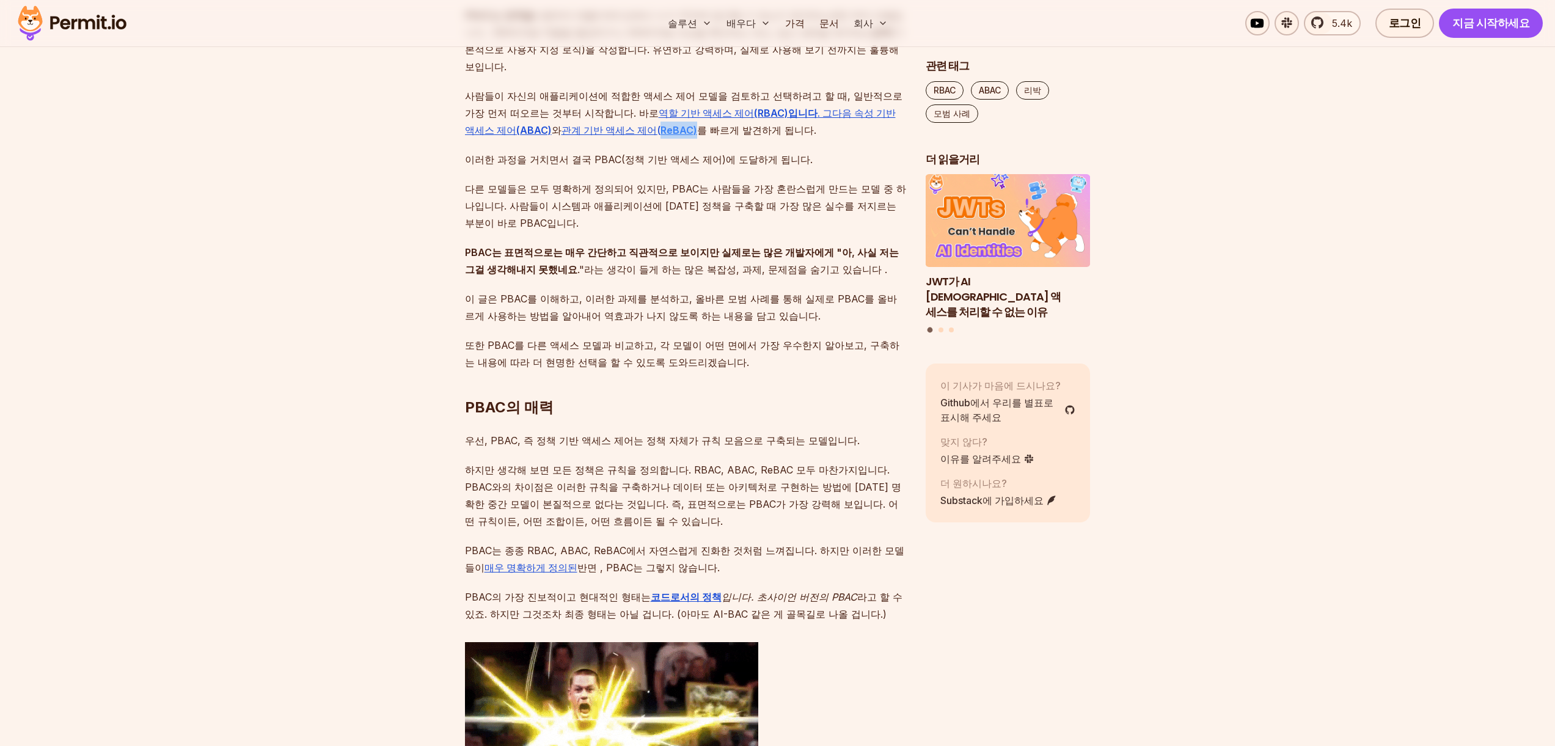
click at [661, 124] on font "ReBAC)" at bounding box center [679, 130] width 37 height 12
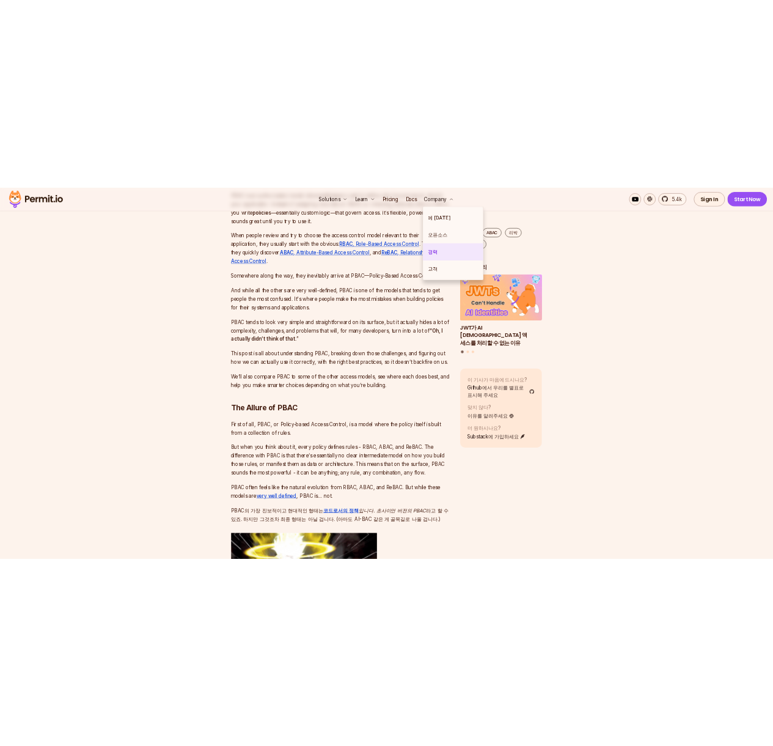
scroll to position [823, 0]
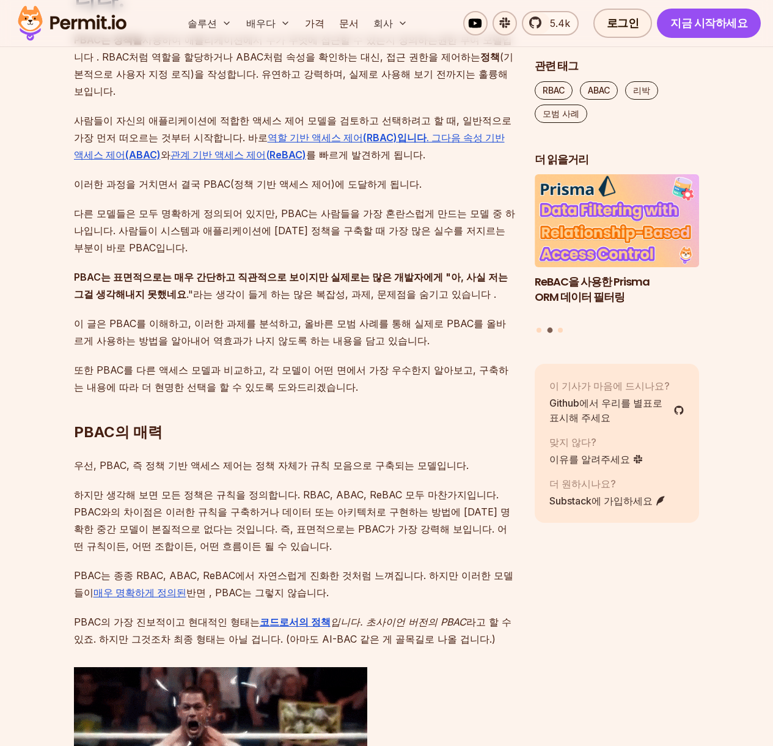
click at [501, 205] on p "다른 모델들은 모두 명확하게 정의되어 있지만, PBAC는 사람들을 가장 혼란스럽게 만드는 모델 중 하나입니다. 사람들이 시스템과 애플리케이션에…" at bounding box center [294, 230] width 441 height 51
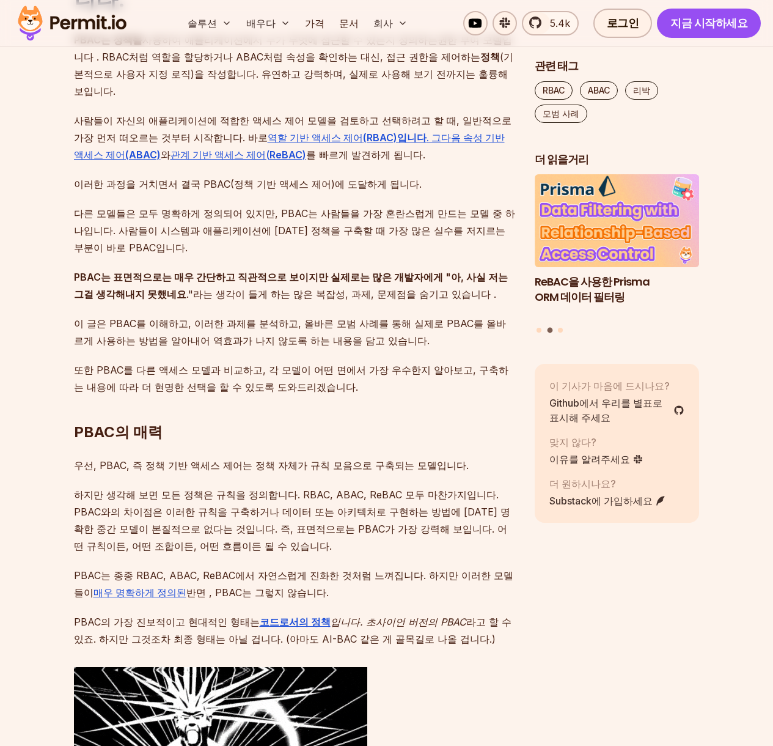
scroll to position [0, 0]
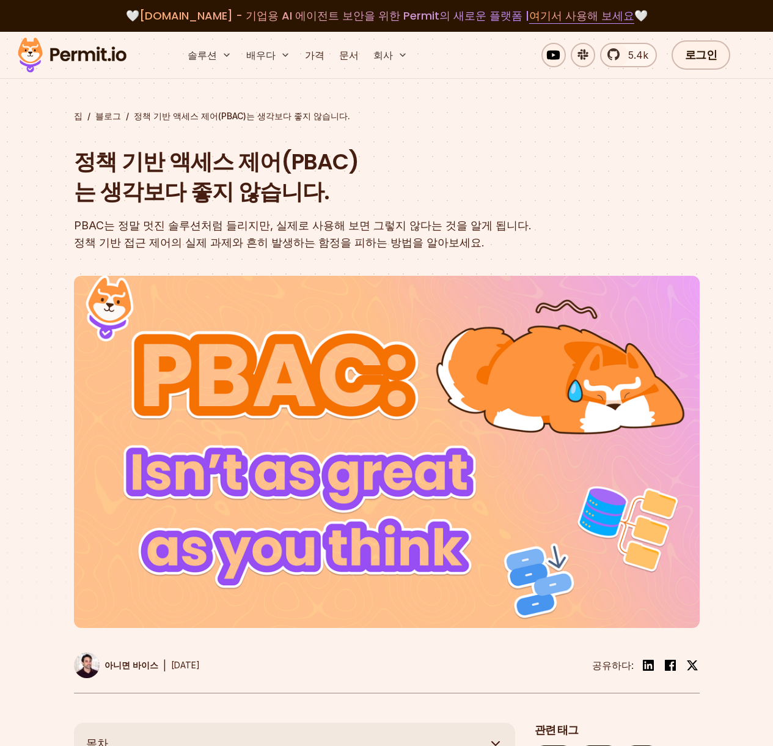
click at [89, 58] on img at bounding box center [72, 55] width 120 height 42
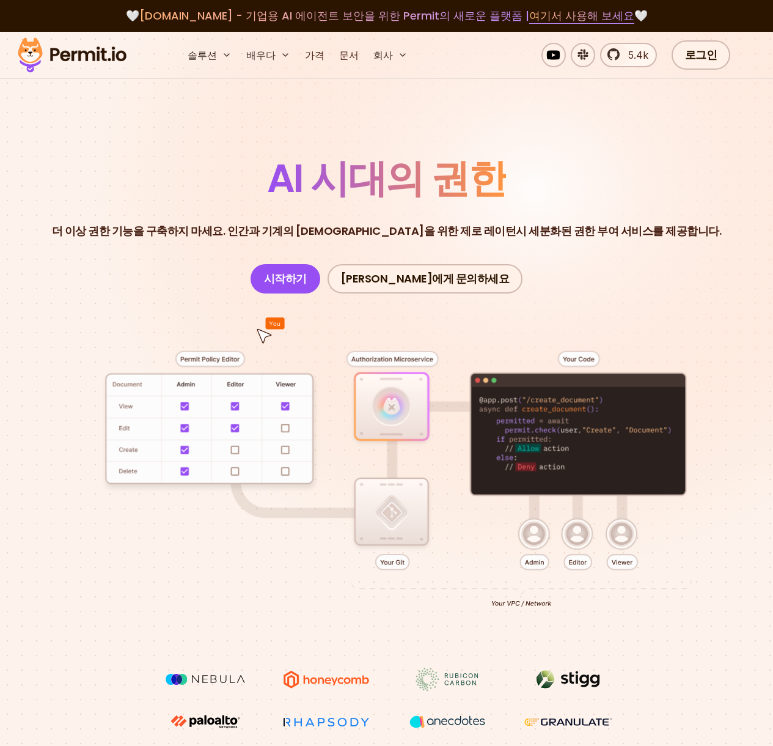
click at [378, 515] on div at bounding box center [386, 480] width 714 height 374
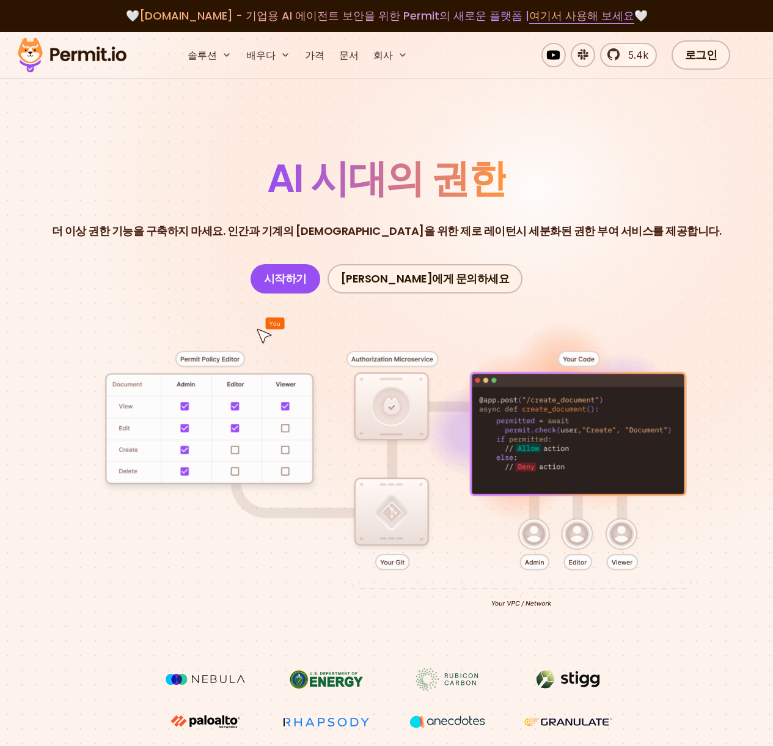
drag, startPoint x: 408, startPoint y: 414, endPoint x: 276, endPoint y: 420, distance: 132.1
click at [301, 417] on div at bounding box center [386, 480] width 714 height 374
drag, startPoint x: 276, startPoint y: 420, endPoint x: 315, endPoint y: 439, distance: 43.2
click at [312, 435] on div at bounding box center [386, 480] width 714 height 374
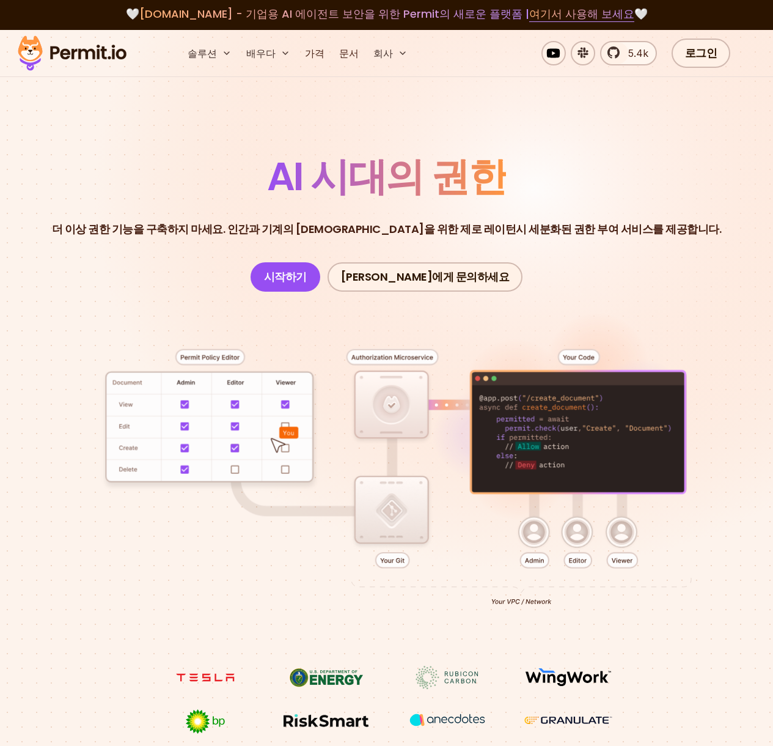
scroll to position [2, 0]
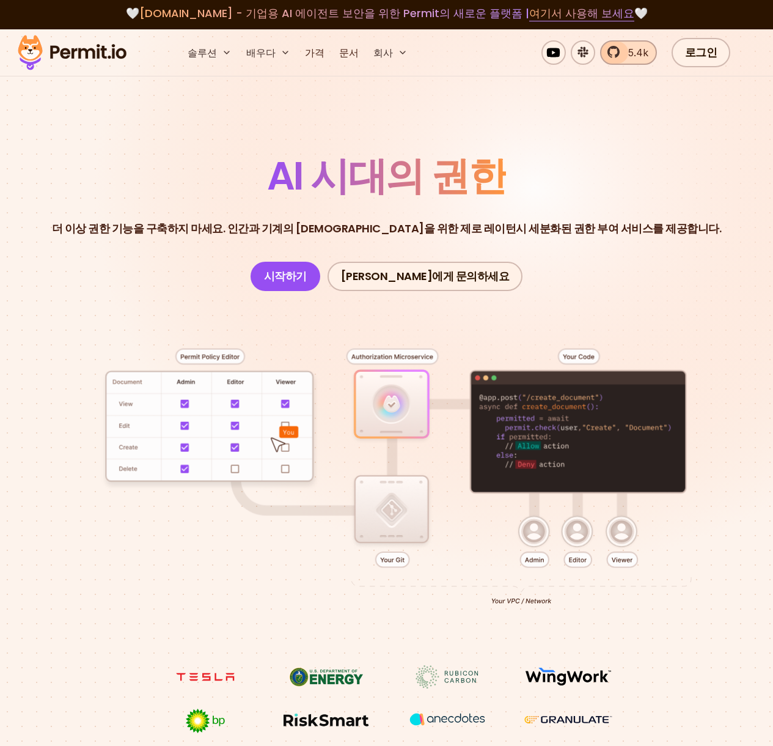
click at [628, 56] on link "5.4k" at bounding box center [628, 52] width 57 height 24
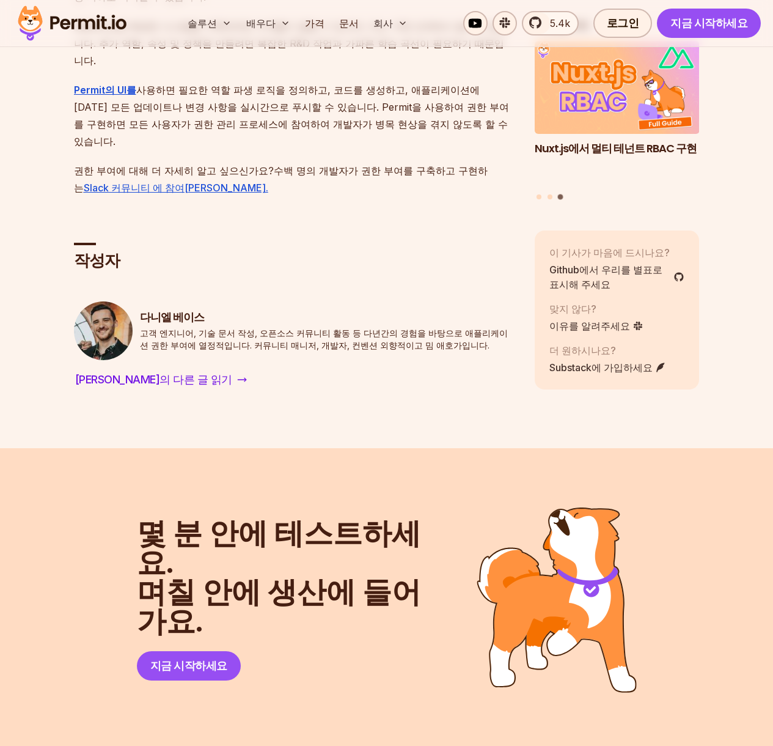
scroll to position [9131, 0]
